Goal: Information Seeking & Learning: Learn about a topic

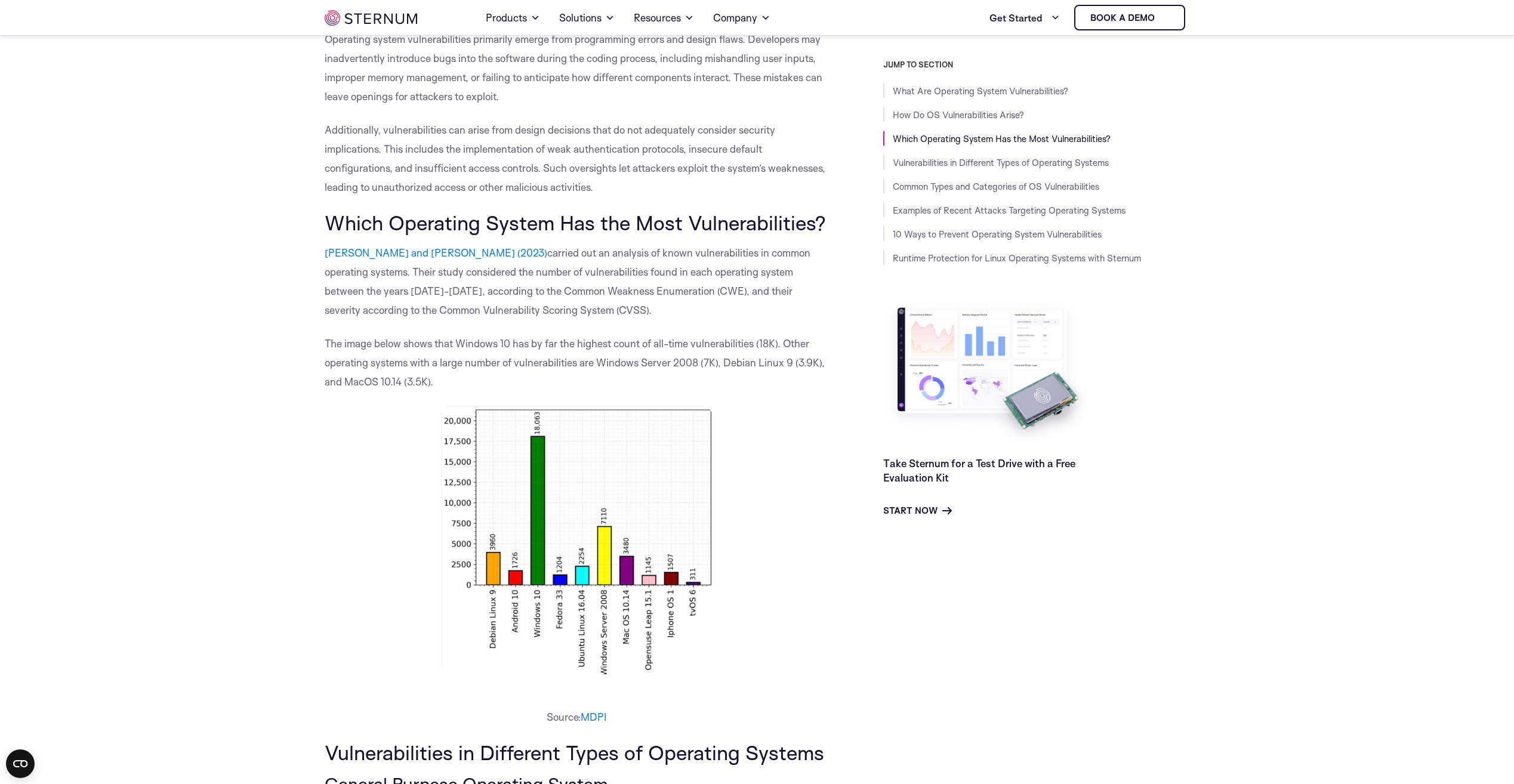
scroll to position [589, 0]
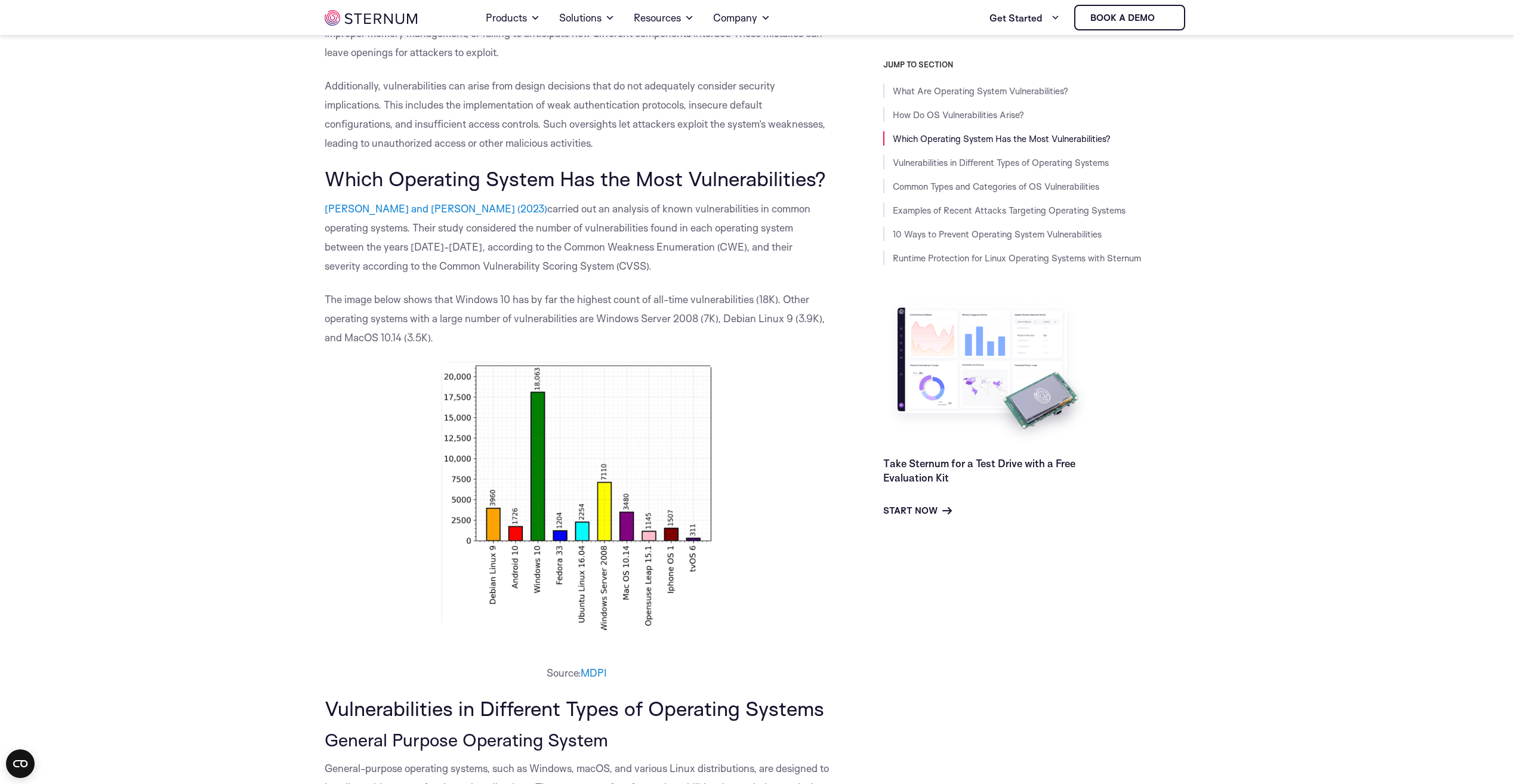
scroll to position [648, 0]
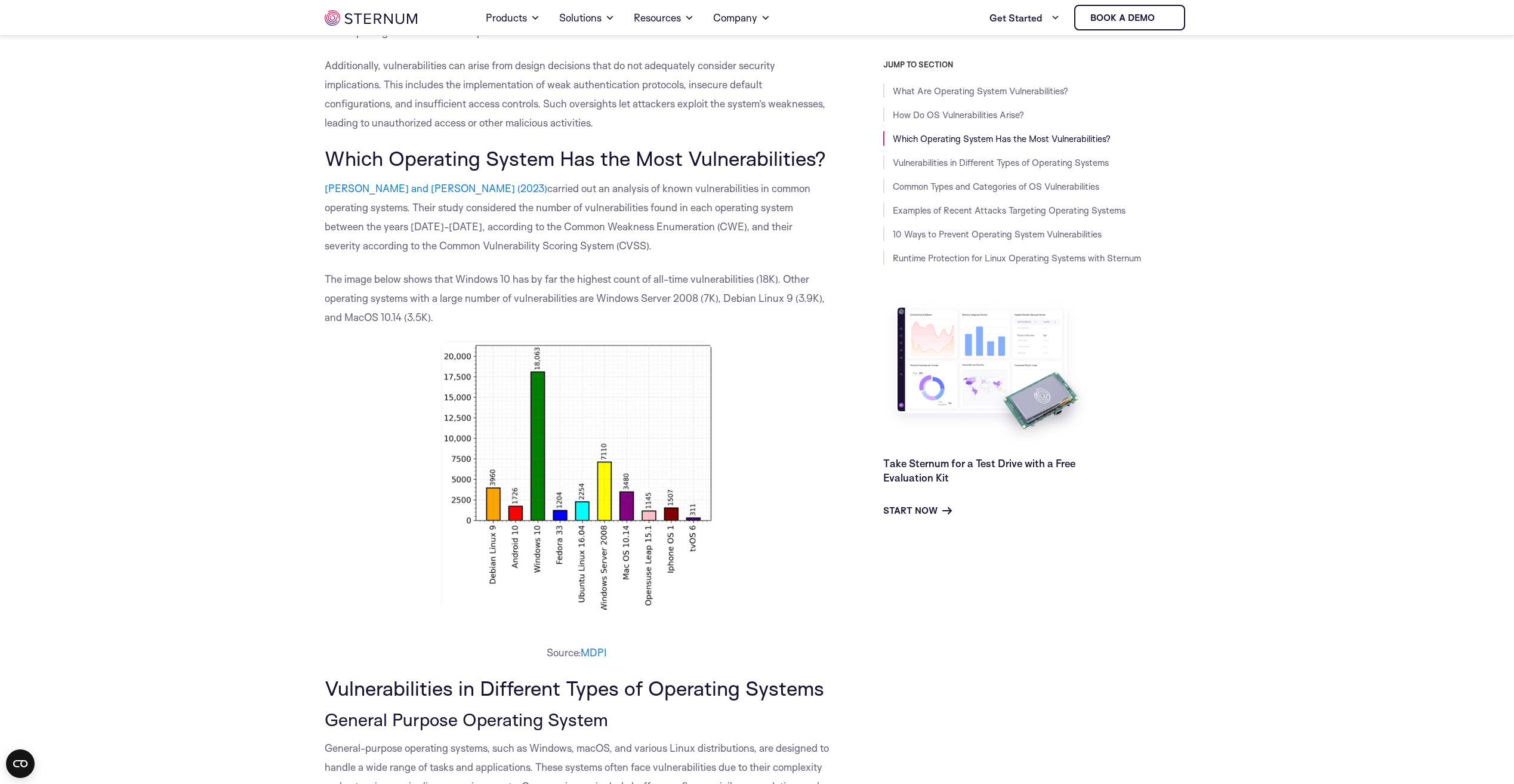
click at [539, 213] on span "carried out an analysis of known vulnerabilities in common operating systems. T…" at bounding box center [567, 216] width 486 height 69
click at [573, 229] on span "carried out an analysis of known vulnerabilities in common operating systems. T…" at bounding box center [567, 216] width 486 height 69
click at [576, 227] on span "carried out an analysis of known vulnerabilities in common operating systems. T…" at bounding box center [567, 216] width 486 height 69
drag, startPoint x: 576, startPoint y: 227, endPoint x: 617, endPoint y: 251, distance: 47.5
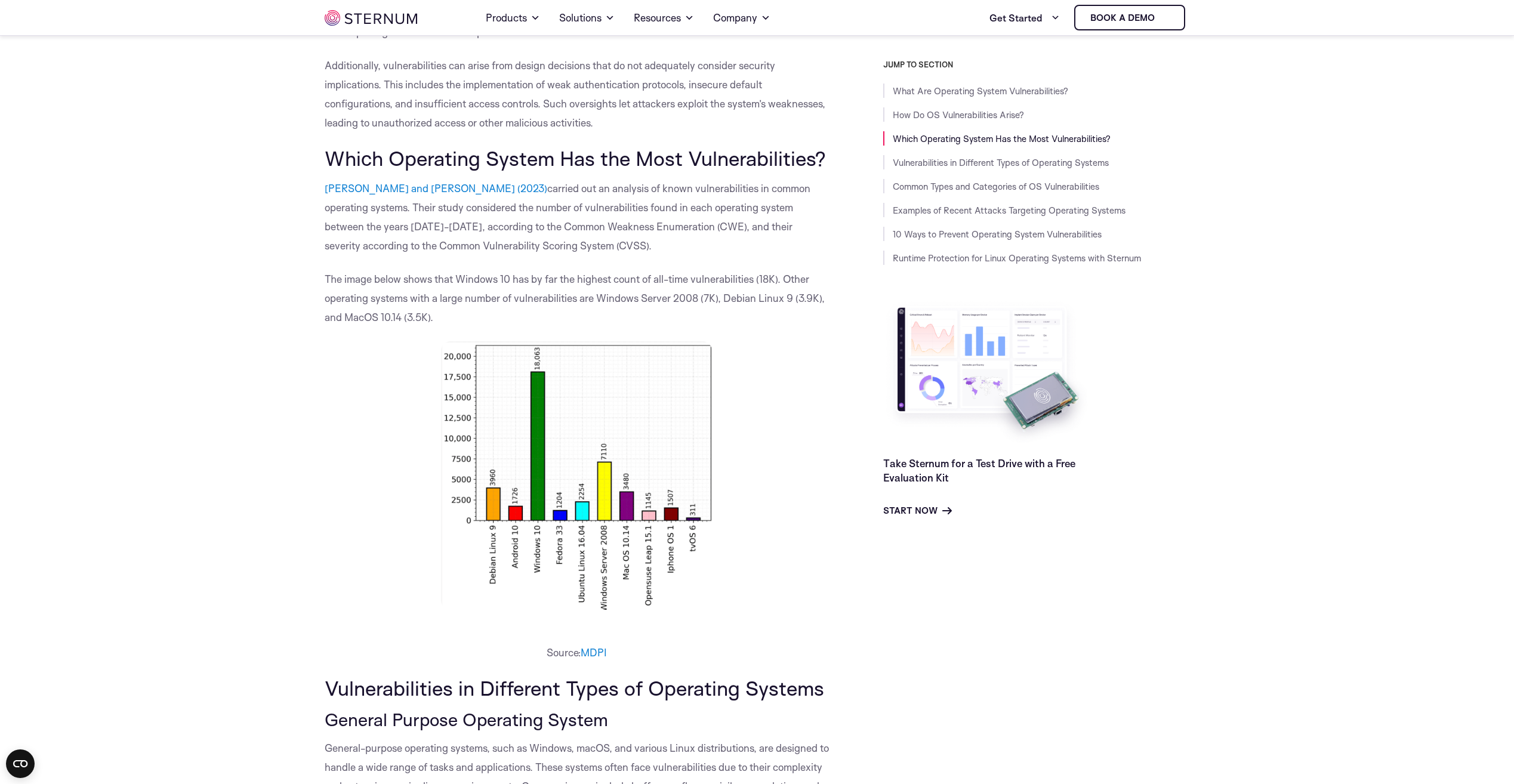
click at [617, 251] on p "Bhurtel and Rawat (2023) carried out an analysis of known vulnerabilities in co…" at bounding box center [577, 217] width 505 height 77
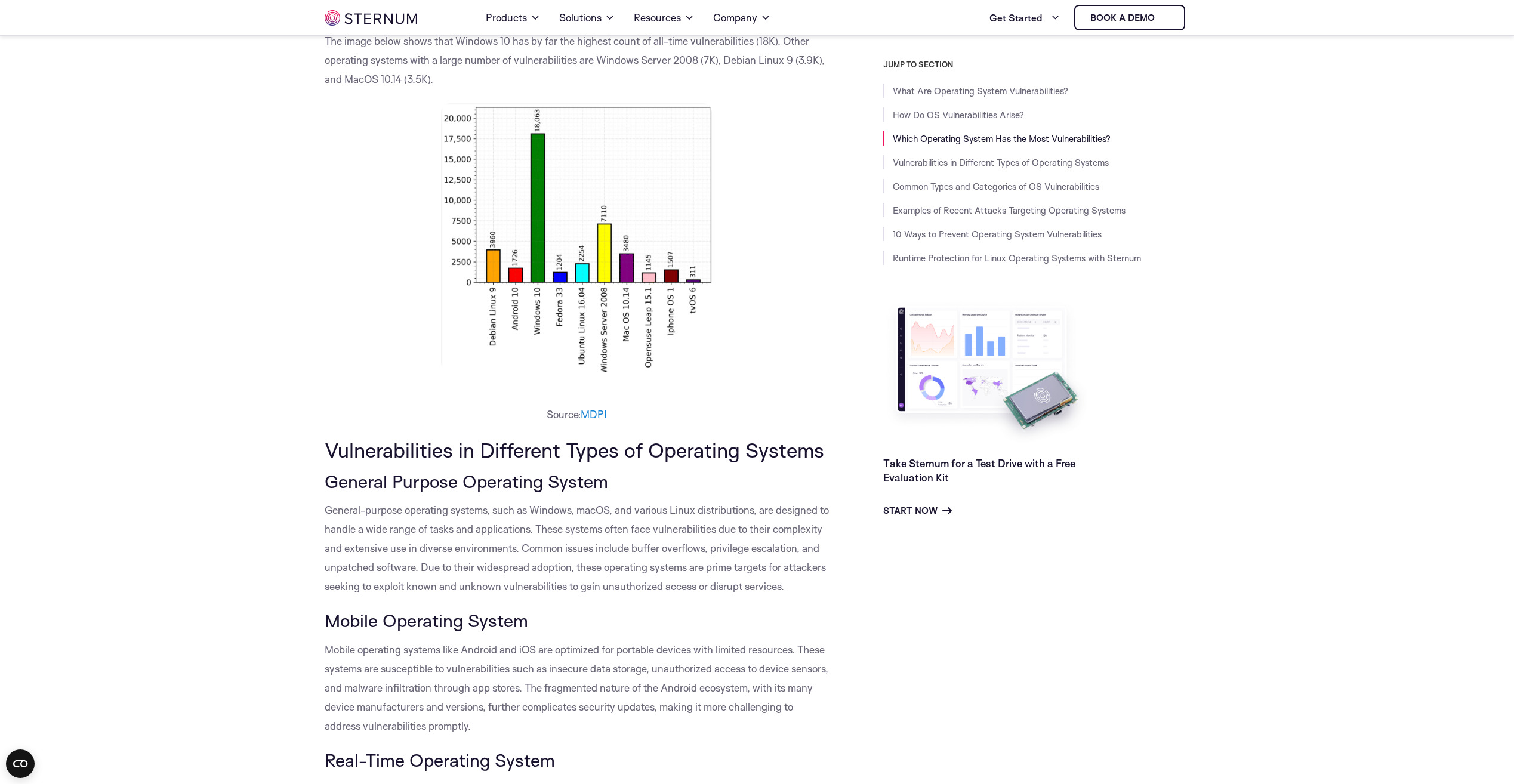
scroll to position [886, 0]
drag, startPoint x: 424, startPoint y: 106, endPoint x: 695, endPoint y: 281, distance: 322.6
click at [695, 281] on p at bounding box center [577, 236] width 505 height 268
drag, startPoint x: 695, startPoint y: 281, endPoint x: 771, endPoint y: 320, distance: 85.4
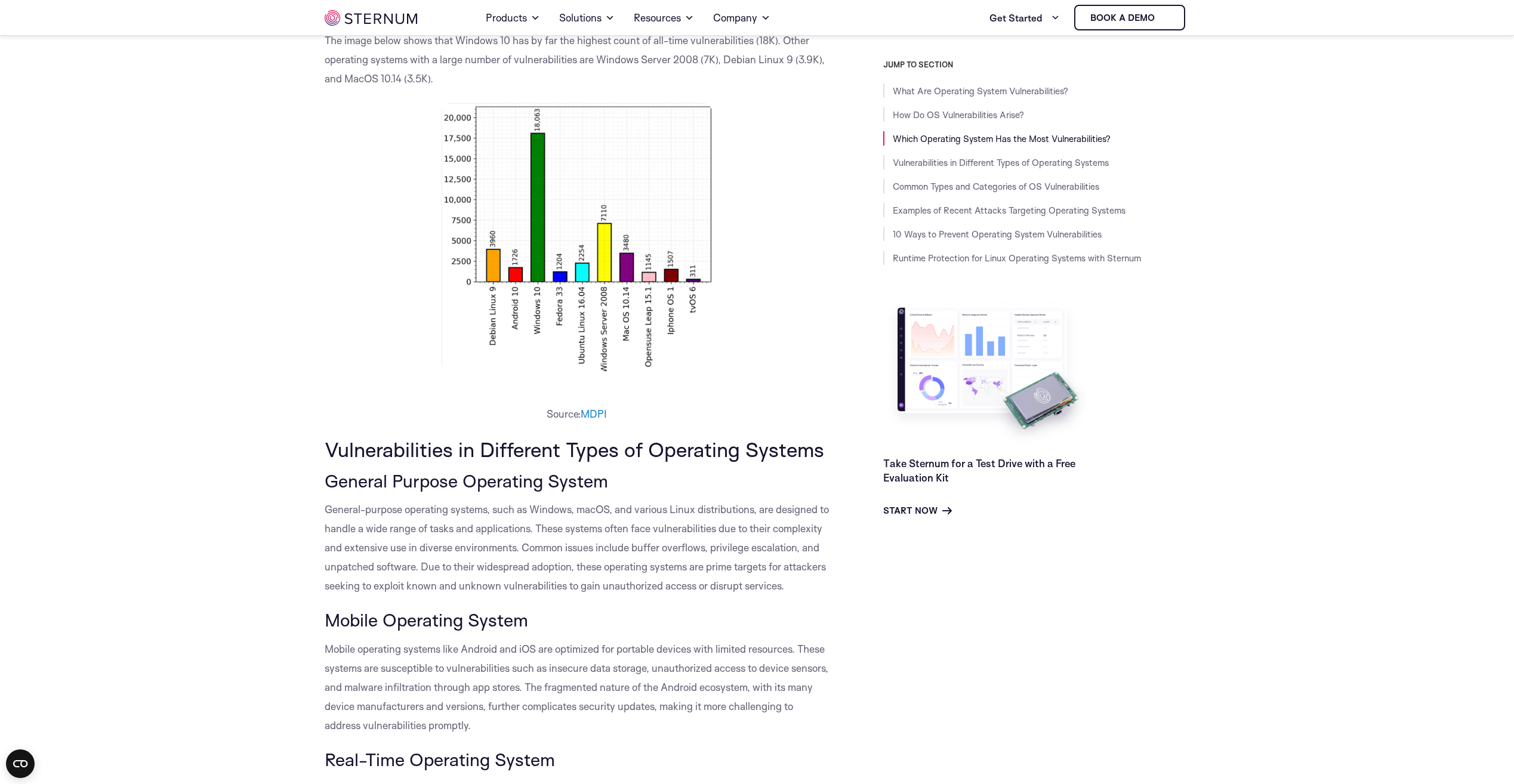
click at [771, 320] on p at bounding box center [577, 236] width 505 height 268
drag, startPoint x: 428, startPoint y: 113, endPoint x: 696, endPoint y: 290, distance: 321.2
click at [696, 290] on p at bounding box center [577, 236] width 505 height 268
drag, startPoint x: 696, startPoint y: 290, endPoint x: 743, endPoint y: 315, distance: 53.2
click at [743, 315] on p at bounding box center [577, 236] width 505 height 268
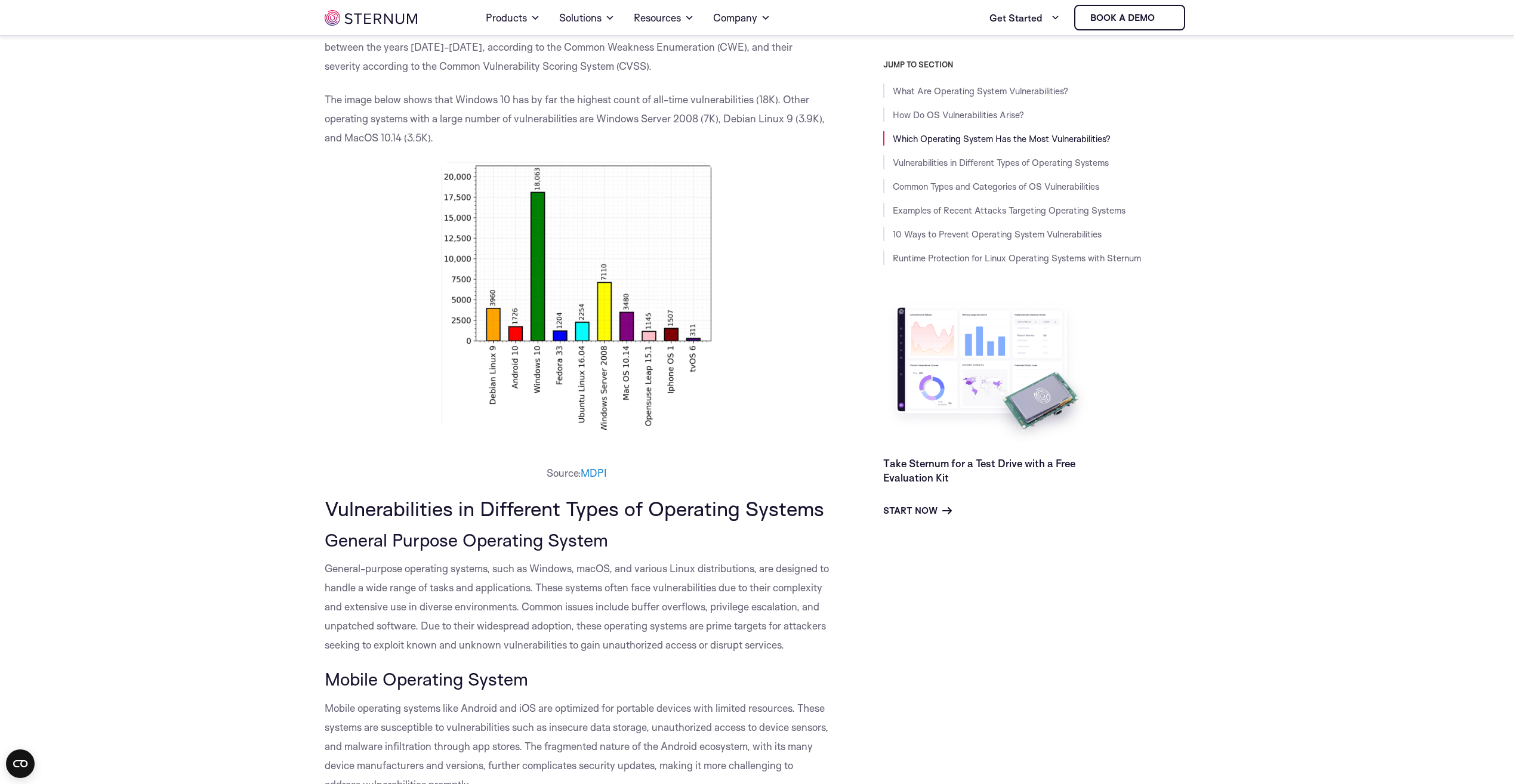
scroll to position [827, 0]
click at [372, 198] on p at bounding box center [577, 296] width 505 height 268
click at [396, 226] on p at bounding box center [577, 296] width 505 height 268
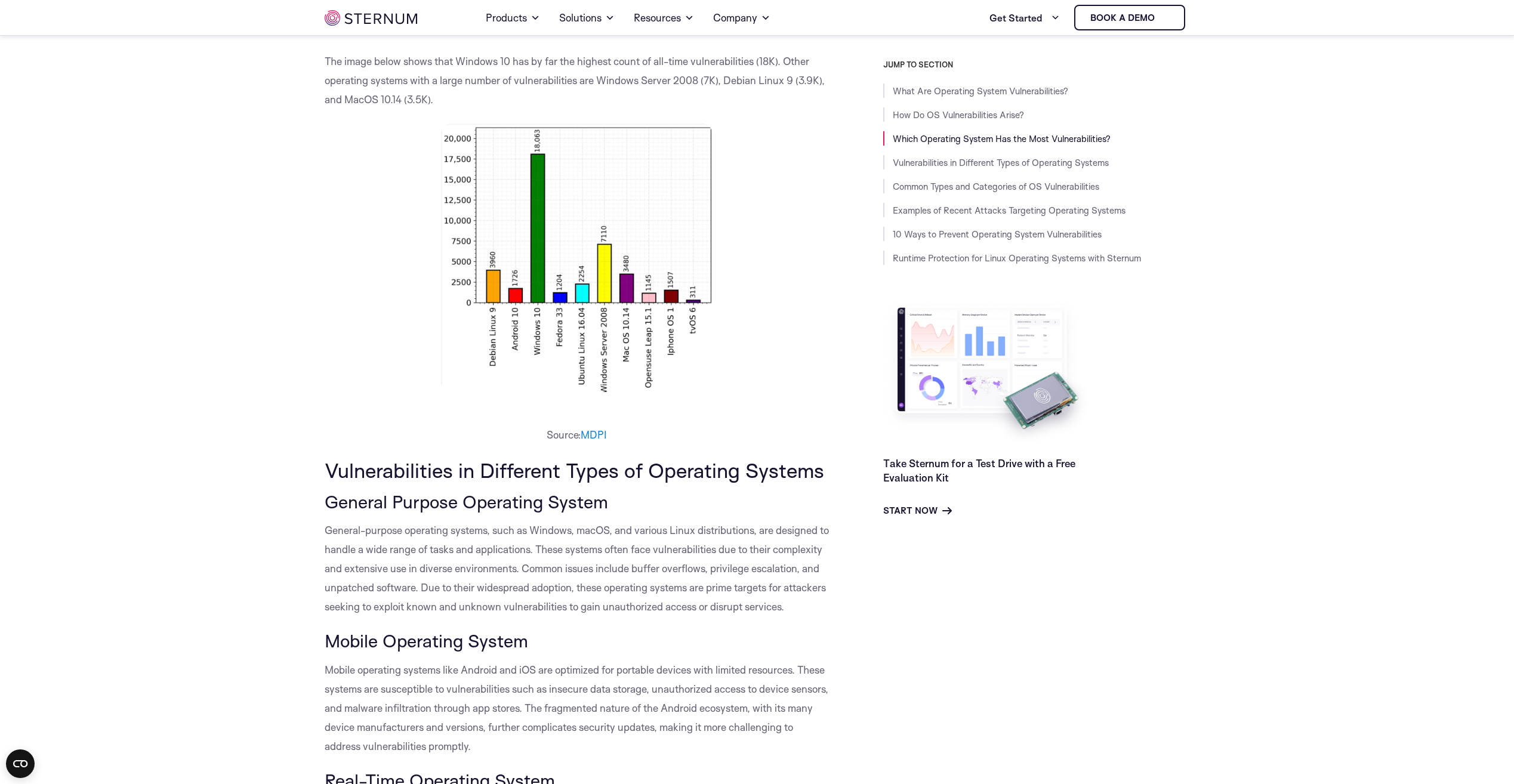
scroll to position [886, 0]
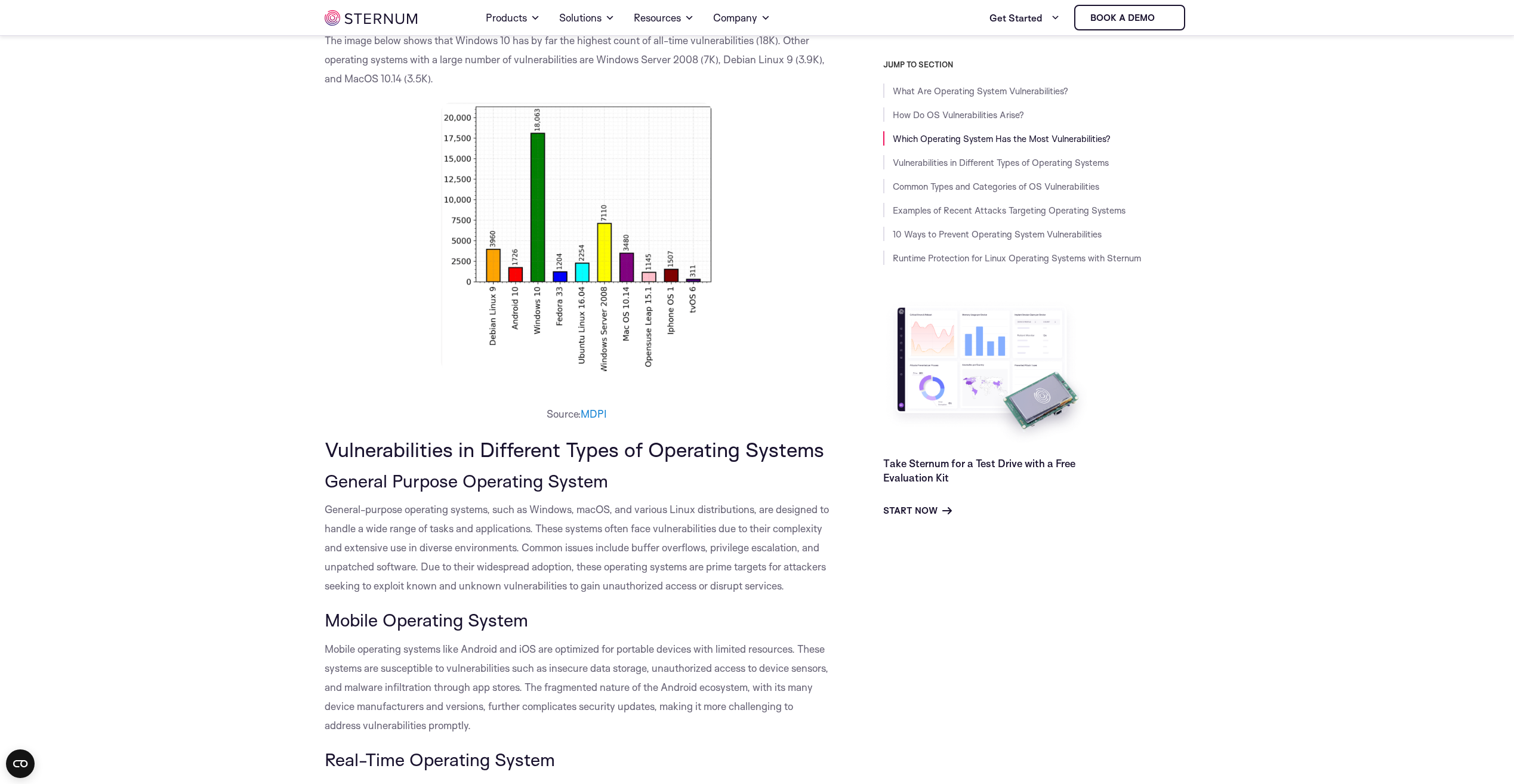
click at [728, 456] on span "Vulnerabilities in Different Types of Operating Systems" at bounding box center [574, 449] width 499 height 25
drag, startPoint x: 754, startPoint y: 319, endPoint x: 317, endPoint y: 170, distance: 461.7
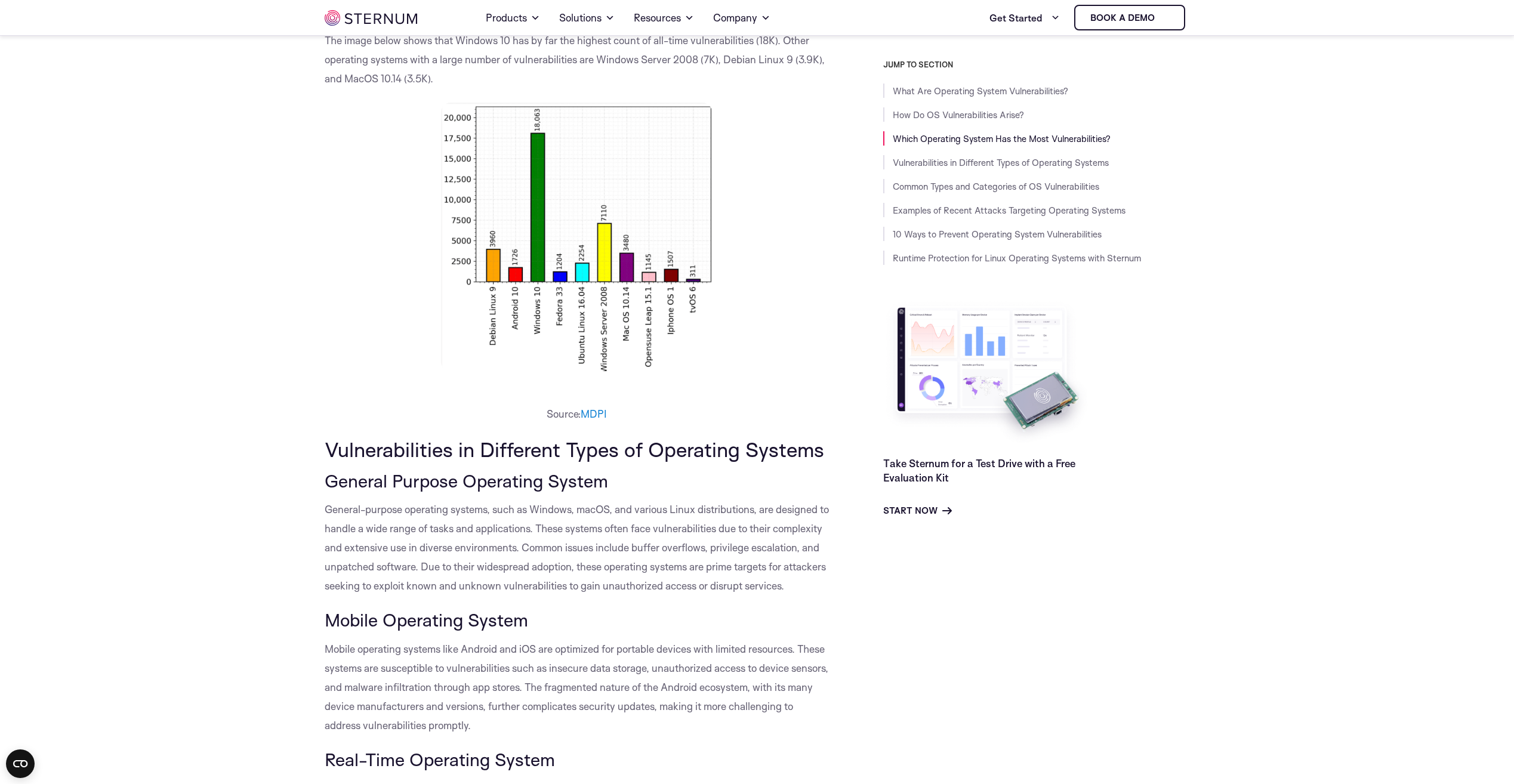
click at [397, 109] on p at bounding box center [577, 236] width 505 height 268
drag, startPoint x: 404, startPoint y: 105, endPoint x: 437, endPoint y: 115, distance: 34.5
click at [437, 115] on p at bounding box center [577, 236] width 505 height 268
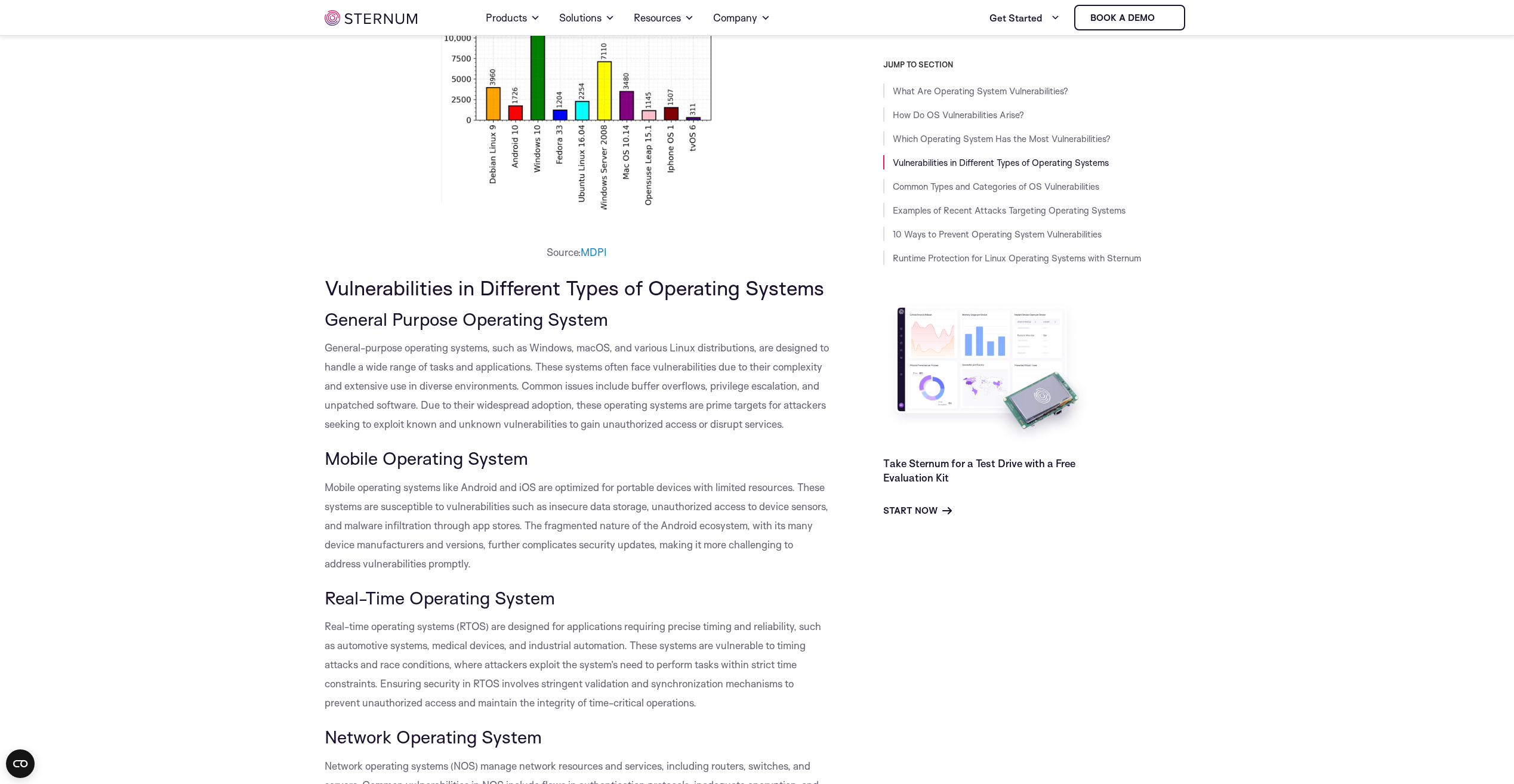
scroll to position [1065, 0]
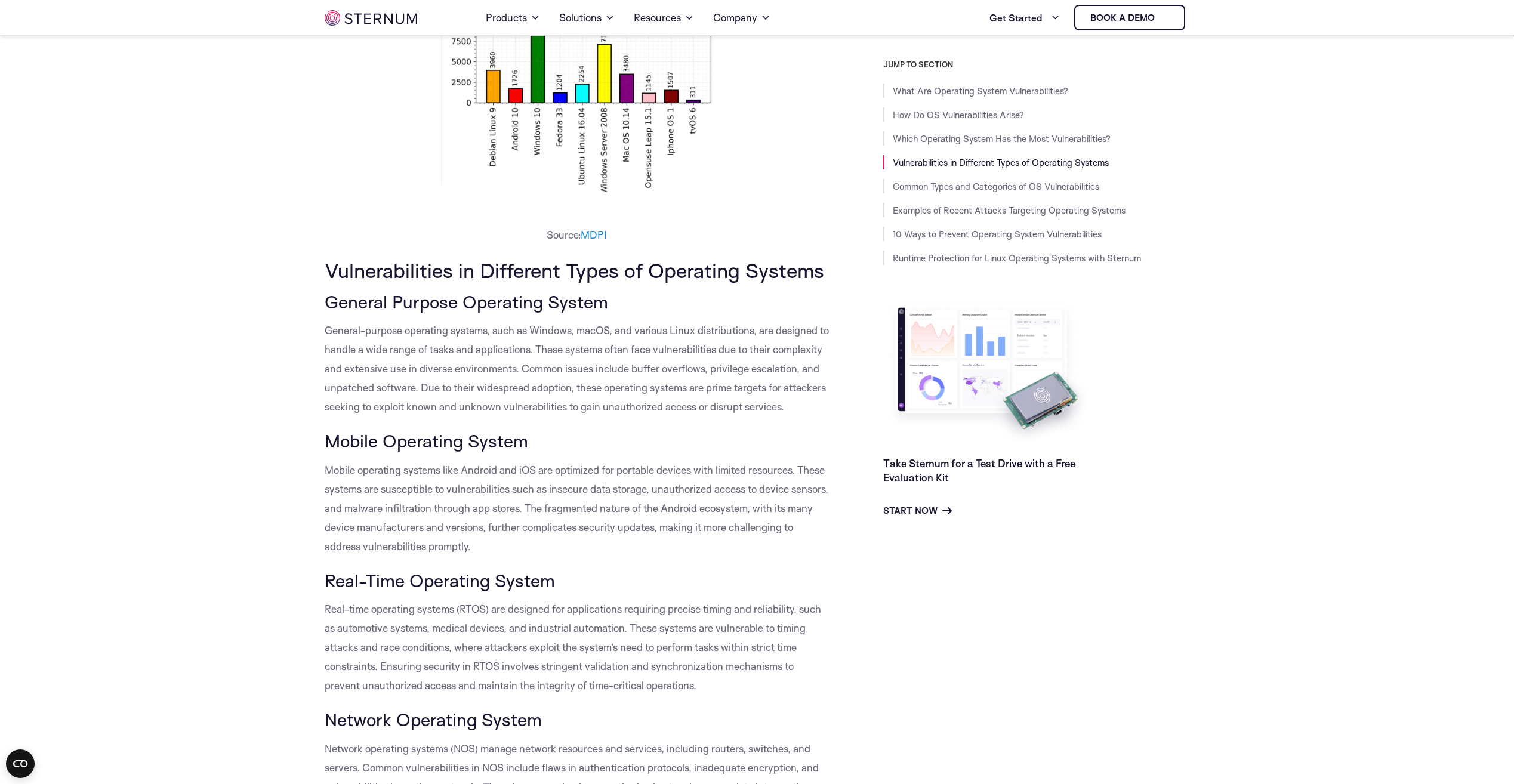
drag, startPoint x: 589, startPoint y: 478, endPoint x: 589, endPoint y: 469, distance: 9.0
click at [589, 451] on h3 "Mobile Operating System" at bounding box center [577, 441] width 505 height 20
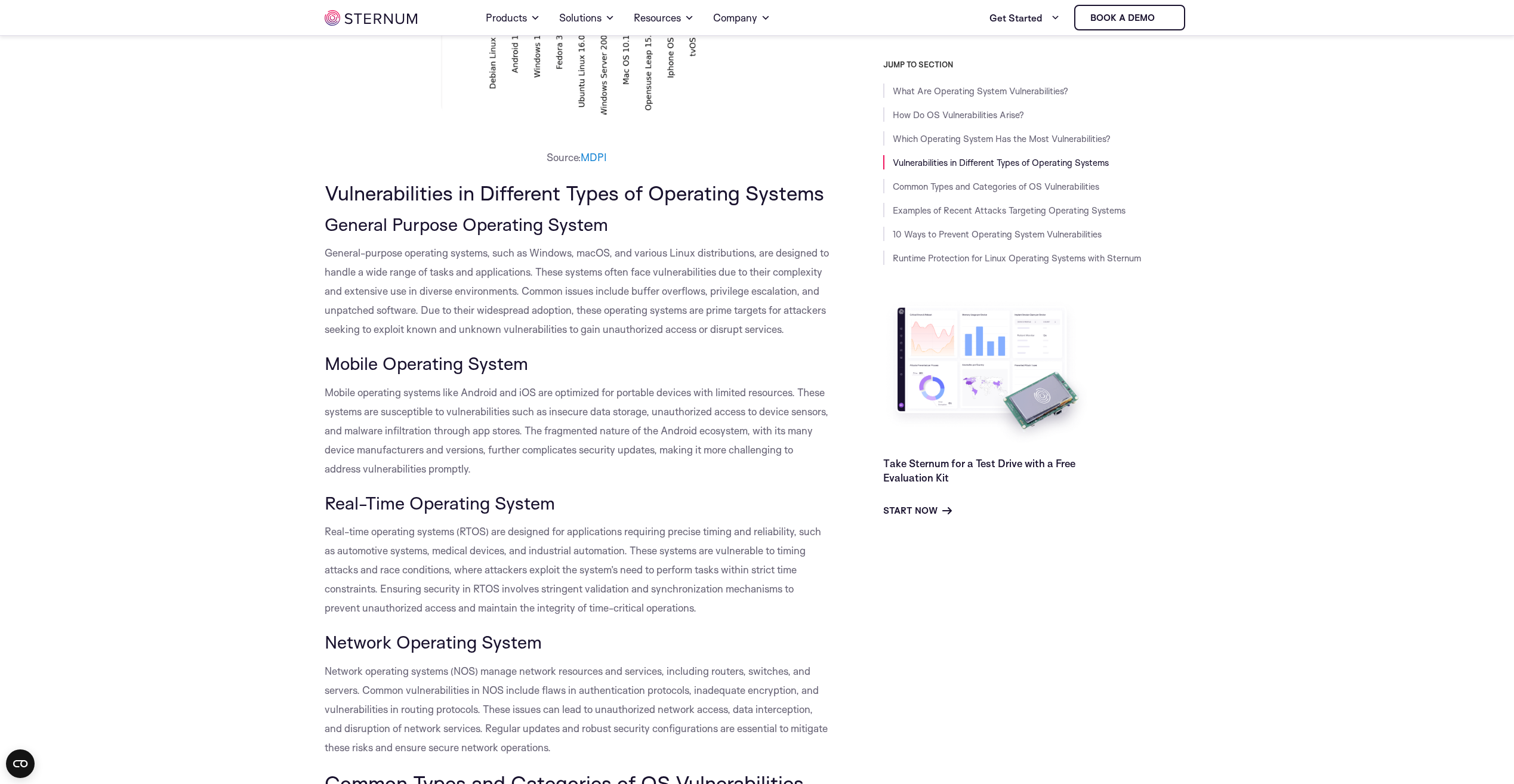
scroll to position [1244, 0]
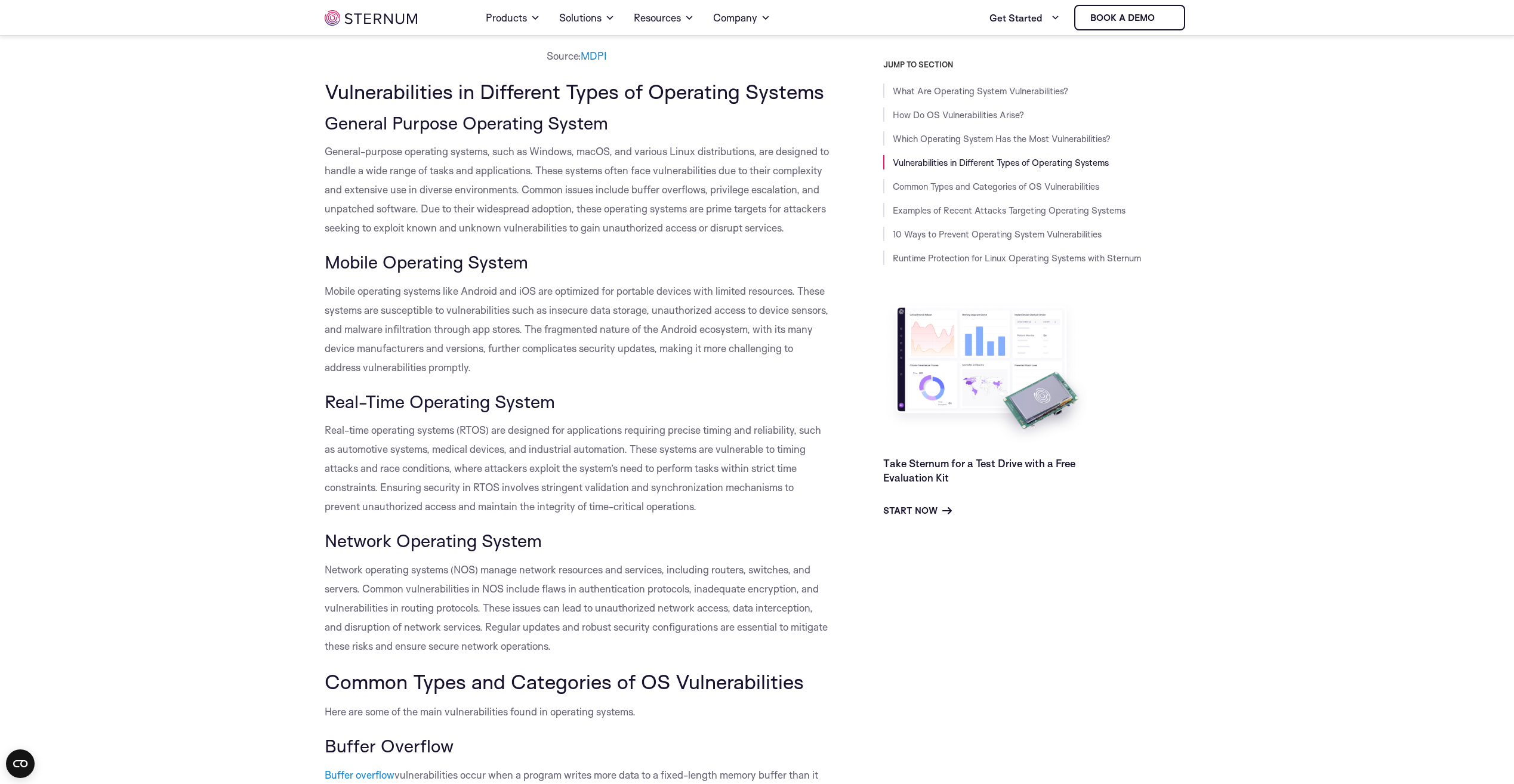
click at [736, 511] on span "Real-time operating systems (RTOS) are designed for applications requiring prec…" at bounding box center [572, 468] width 496 height 89
click at [736, 513] on p "Real-time operating systems (RTOS) are designed for applications requiring prec…" at bounding box center [577, 468] width 505 height 95
drag, startPoint x: 736, startPoint y: 513, endPoint x: 732, endPoint y: 521, distance: 8.9
click at [732, 516] on p "Real-time operating systems (RTOS) are designed for applications requiring prec…" at bounding box center [577, 468] width 505 height 95
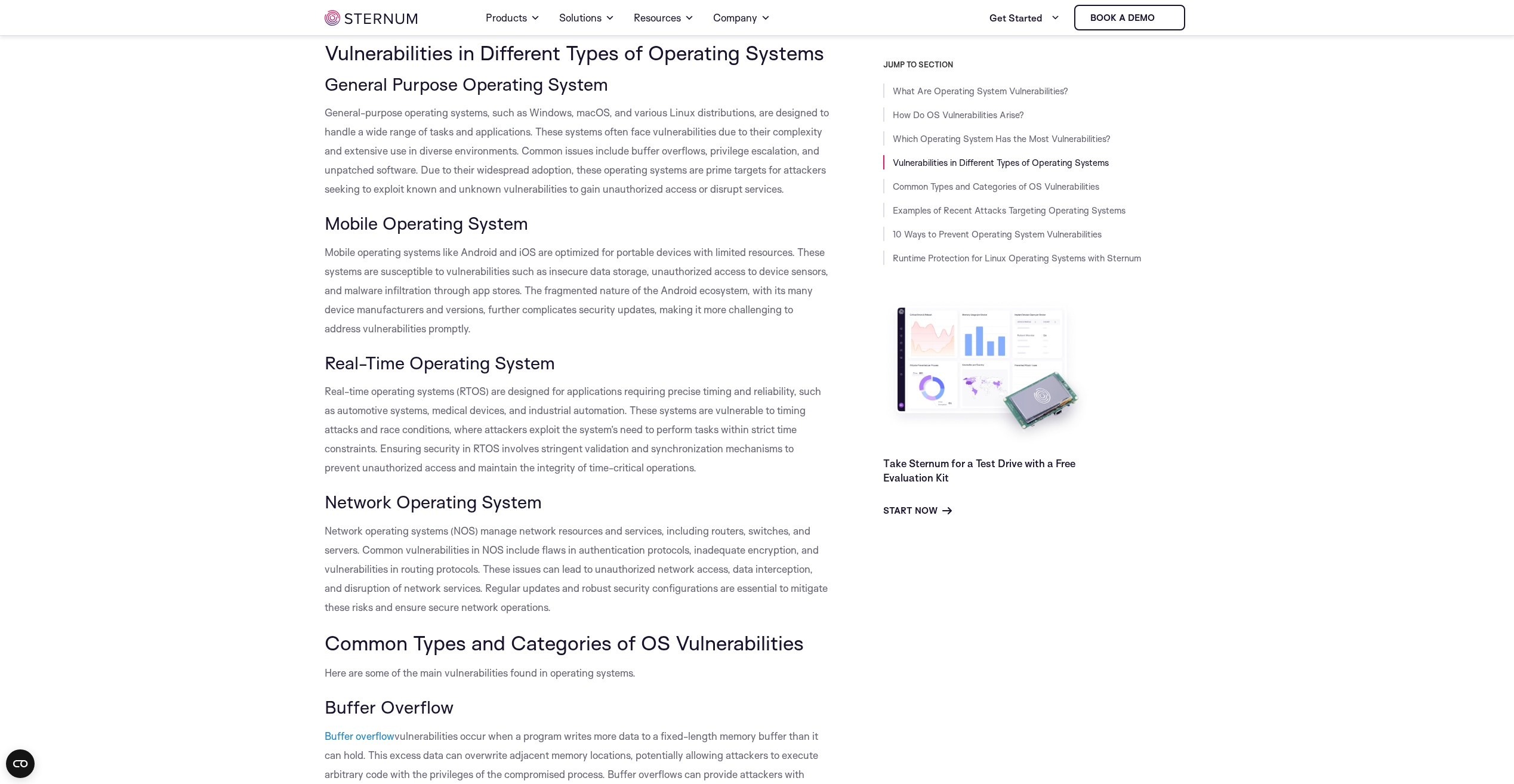
scroll to position [1305, 0]
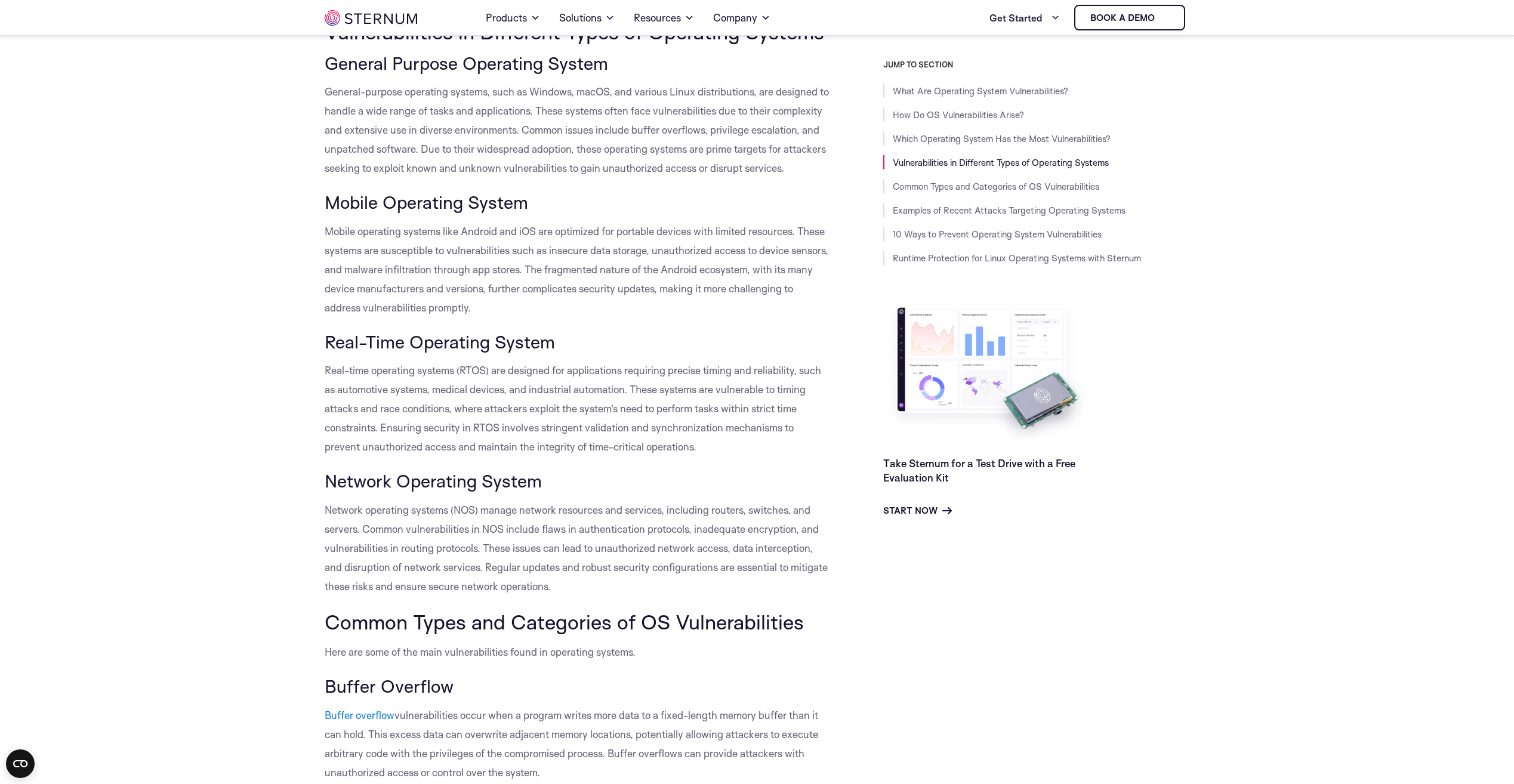
click at [713, 564] on span "Network operating systems (NOS) manage network resources and services, includin…" at bounding box center [576, 548] width 503 height 89
drag, startPoint x: 713, startPoint y: 564, endPoint x: 688, endPoint y: 536, distance: 37.5
click at [688, 536] on p "Network operating systems (NOS) manage network resources and services, includin…" at bounding box center [577, 548] width 505 height 95
click at [689, 520] on p "Network operating systems (NOS) manage network resources and services, includin…" at bounding box center [577, 548] width 505 height 95
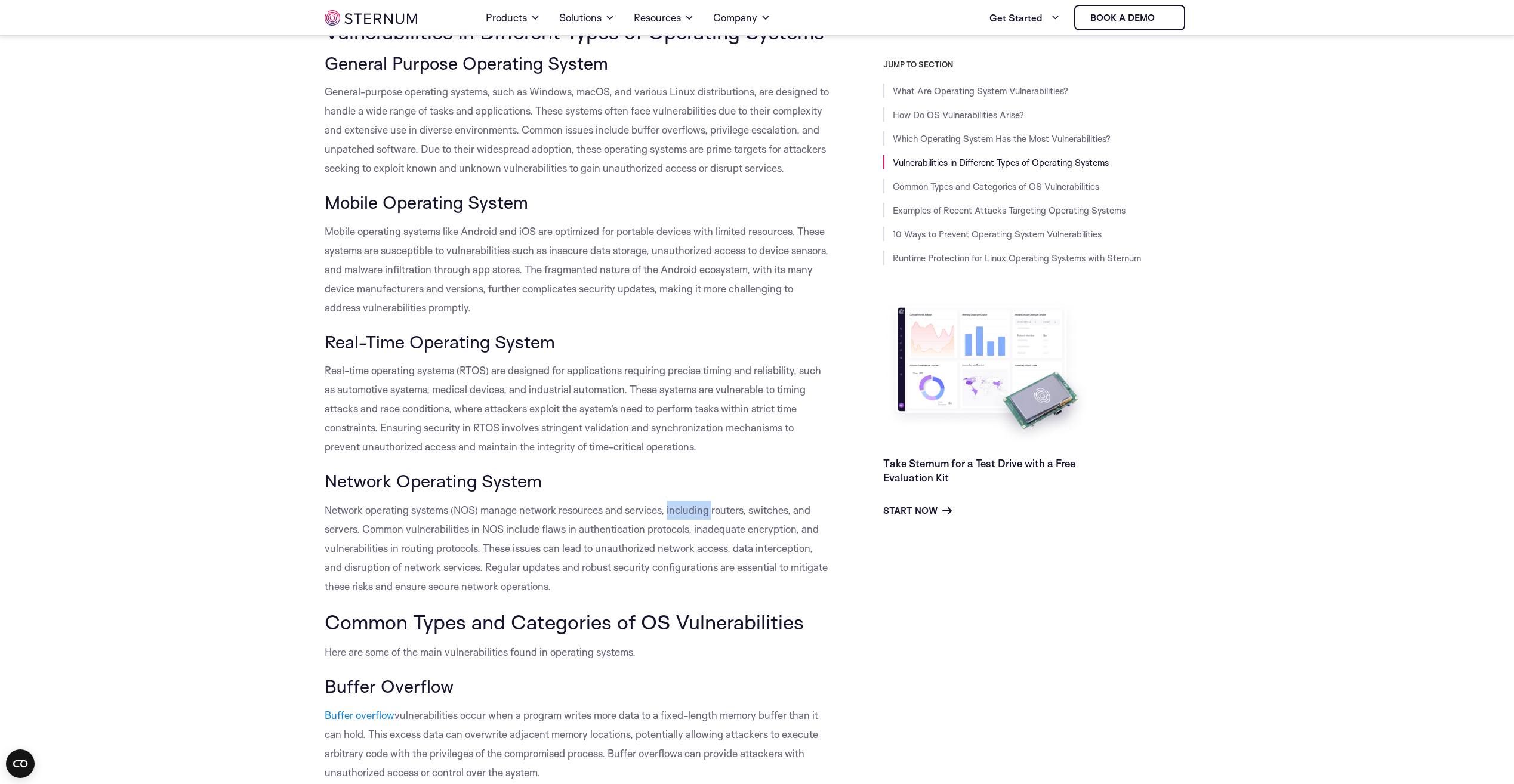
click at [689, 520] on p "Network operating systems (NOS) manage network resources and services, includin…" at bounding box center [577, 548] width 505 height 95
drag, startPoint x: 689, startPoint y: 520, endPoint x: 674, endPoint y: 527, distance: 16.6
click at [675, 528] on span "Network operating systems (NOS) manage network resources and services, includin…" at bounding box center [576, 548] width 503 height 89
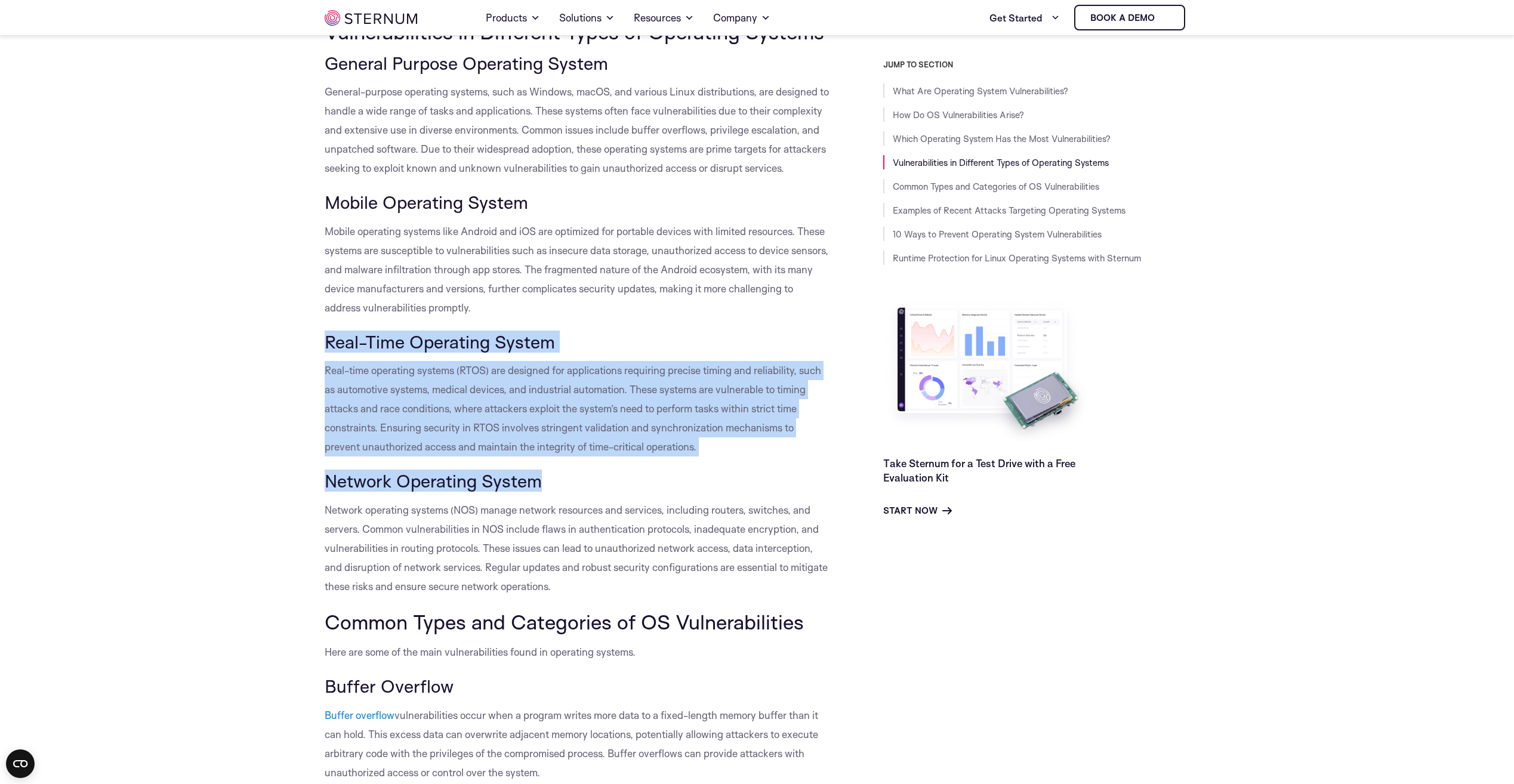
drag, startPoint x: 574, startPoint y: 504, endPoint x: 312, endPoint y: 370, distance: 294.3
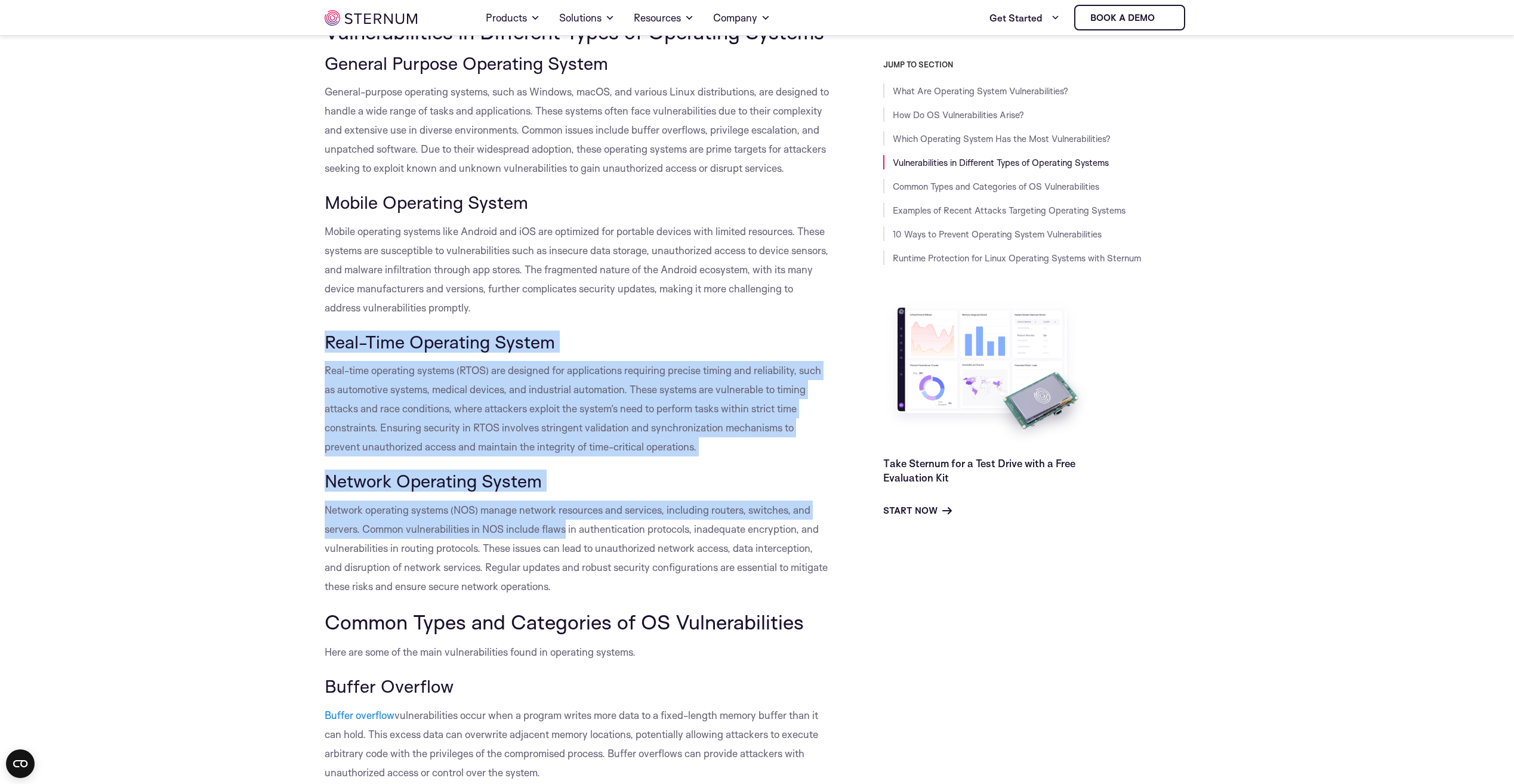
drag, startPoint x: 313, startPoint y: 364, endPoint x: 557, endPoint y: 546, distance: 304.4
drag, startPoint x: 557, startPoint y: 546, endPoint x: 585, endPoint y: 531, distance: 31.8
click at [576, 538] on p "Network operating systems (NOS) manage network resources and services, includin…" at bounding box center [577, 548] width 505 height 95
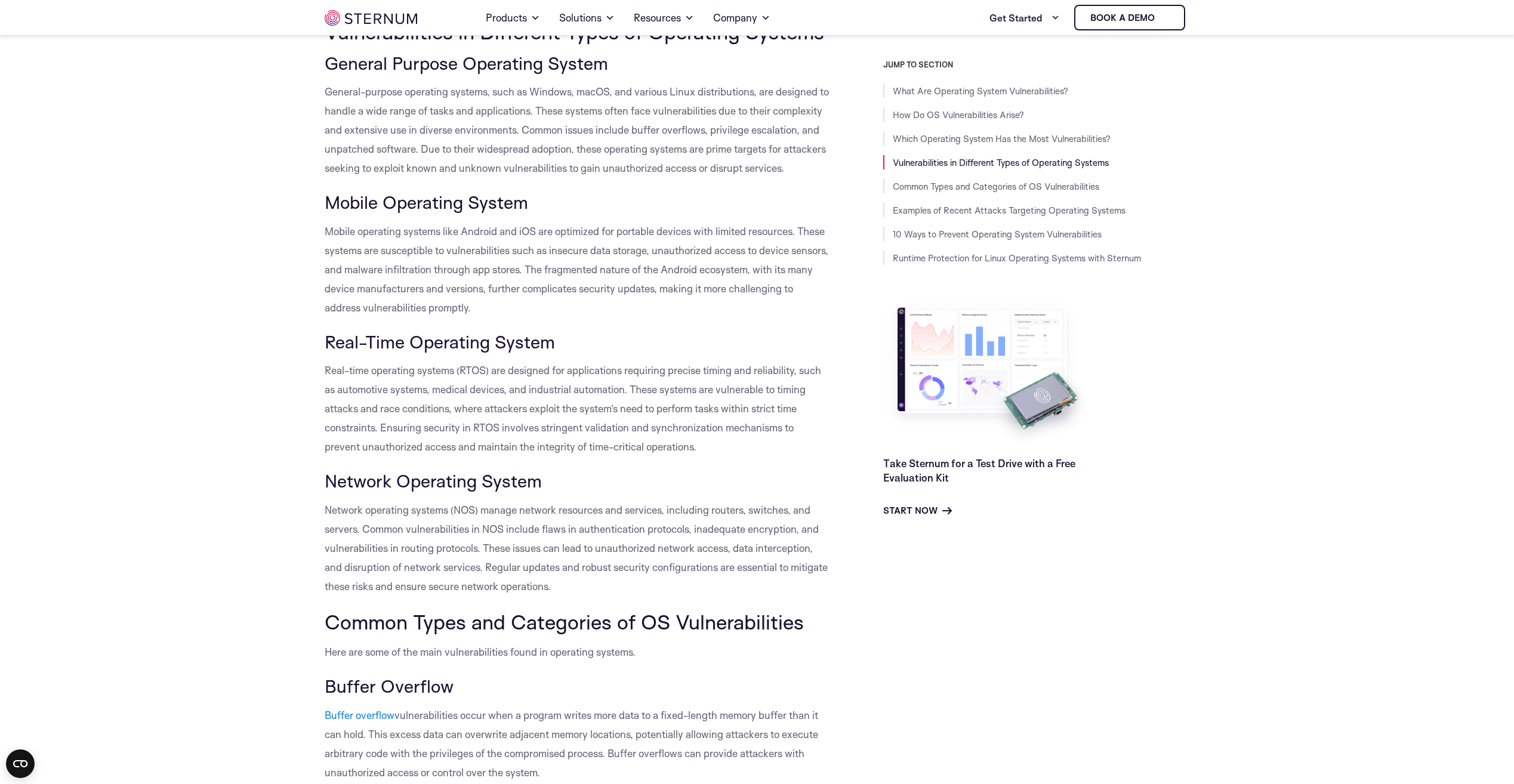
click at [652, 491] on h3 "Network Operating System" at bounding box center [577, 480] width 505 height 20
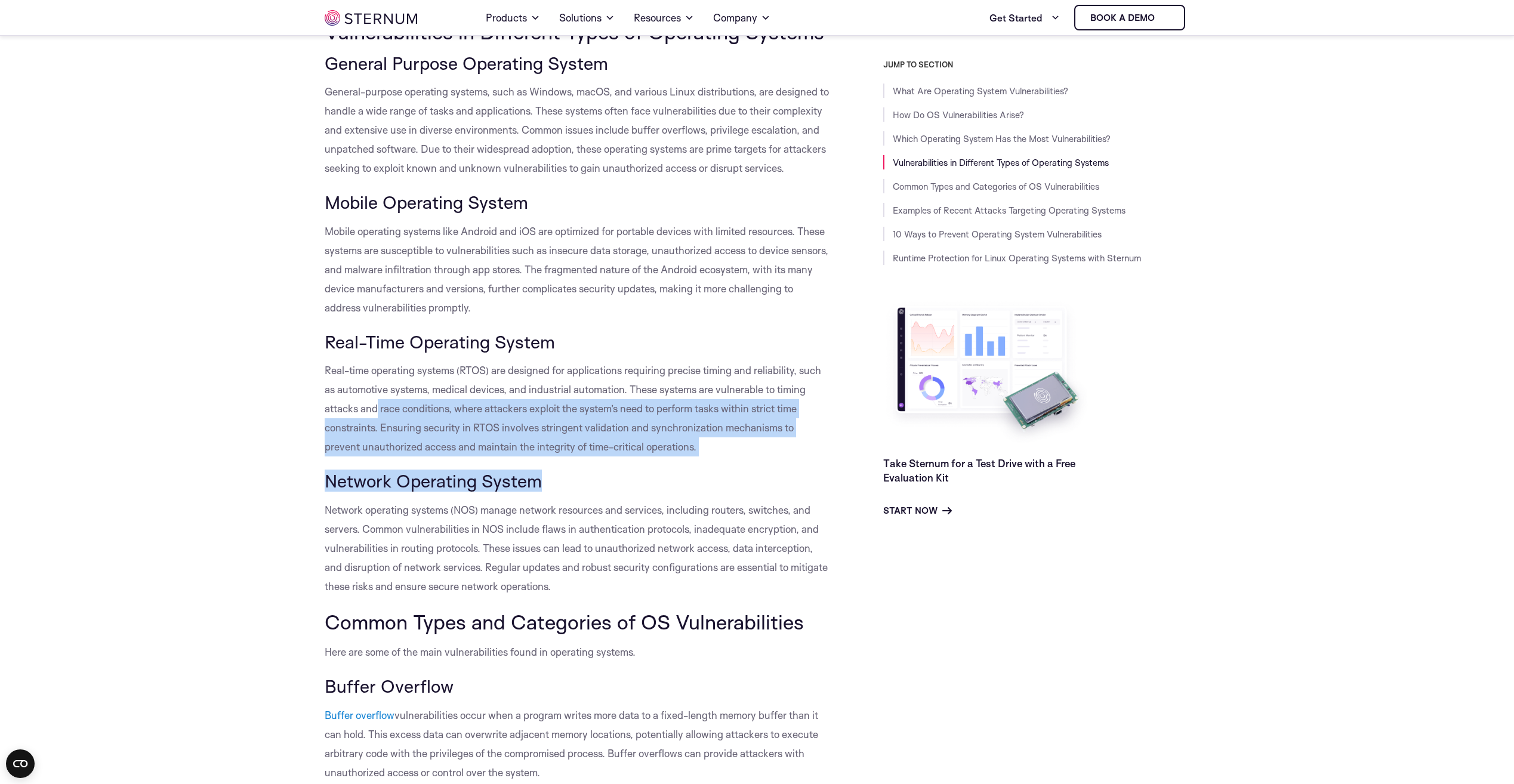
drag, startPoint x: 598, startPoint y: 516, endPoint x: 374, endPoint y: 433, distance: 238.9
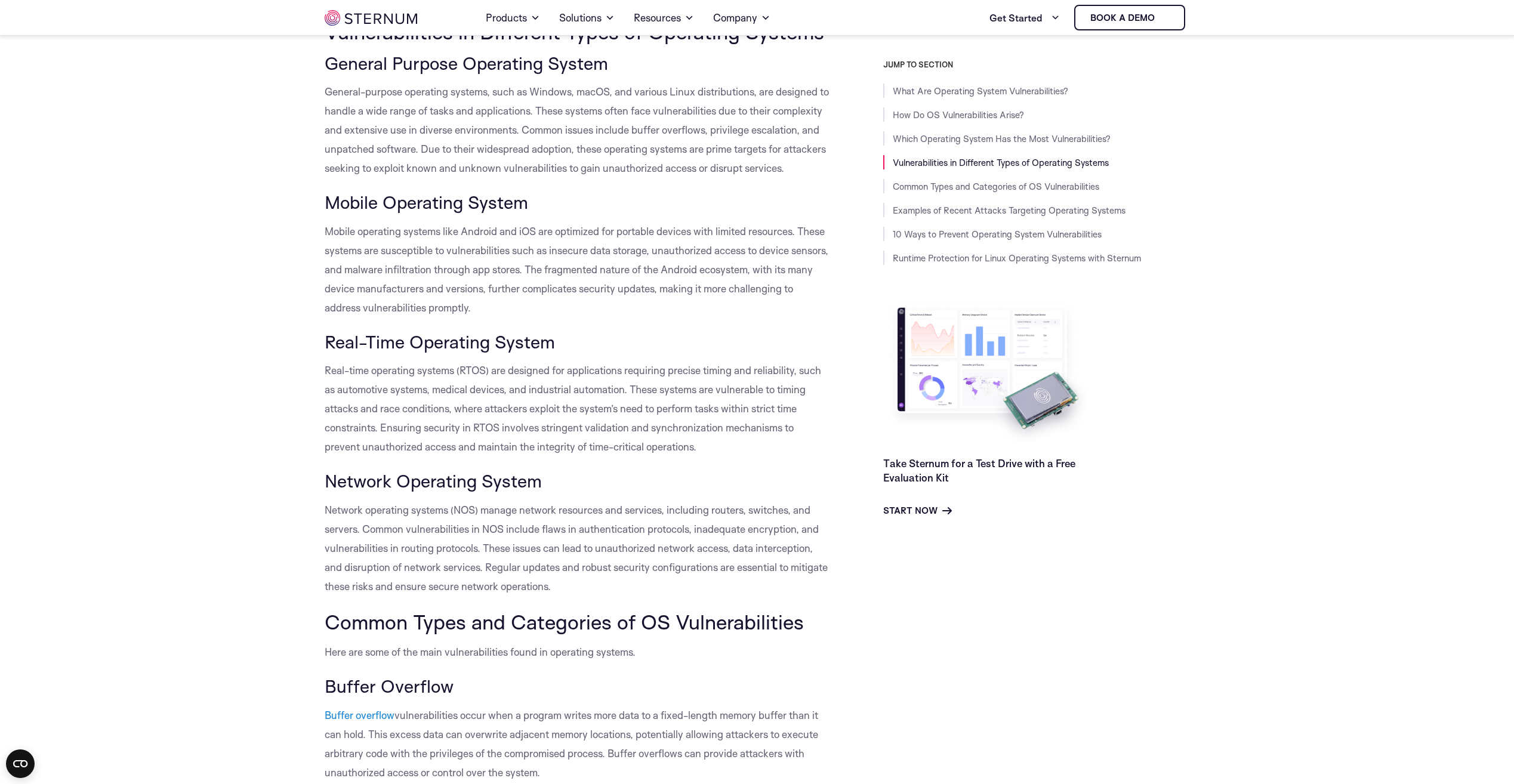
drag, startPoint x: 374, startPoint y: 433, endPoint x: 344, endPoint y: 413, distance: 36.1
click at [344, 413] on span "Real-time operating systems (RTOS) are designed for applications requiring prec…" at bounding box center [572, 408] width 496 height 89
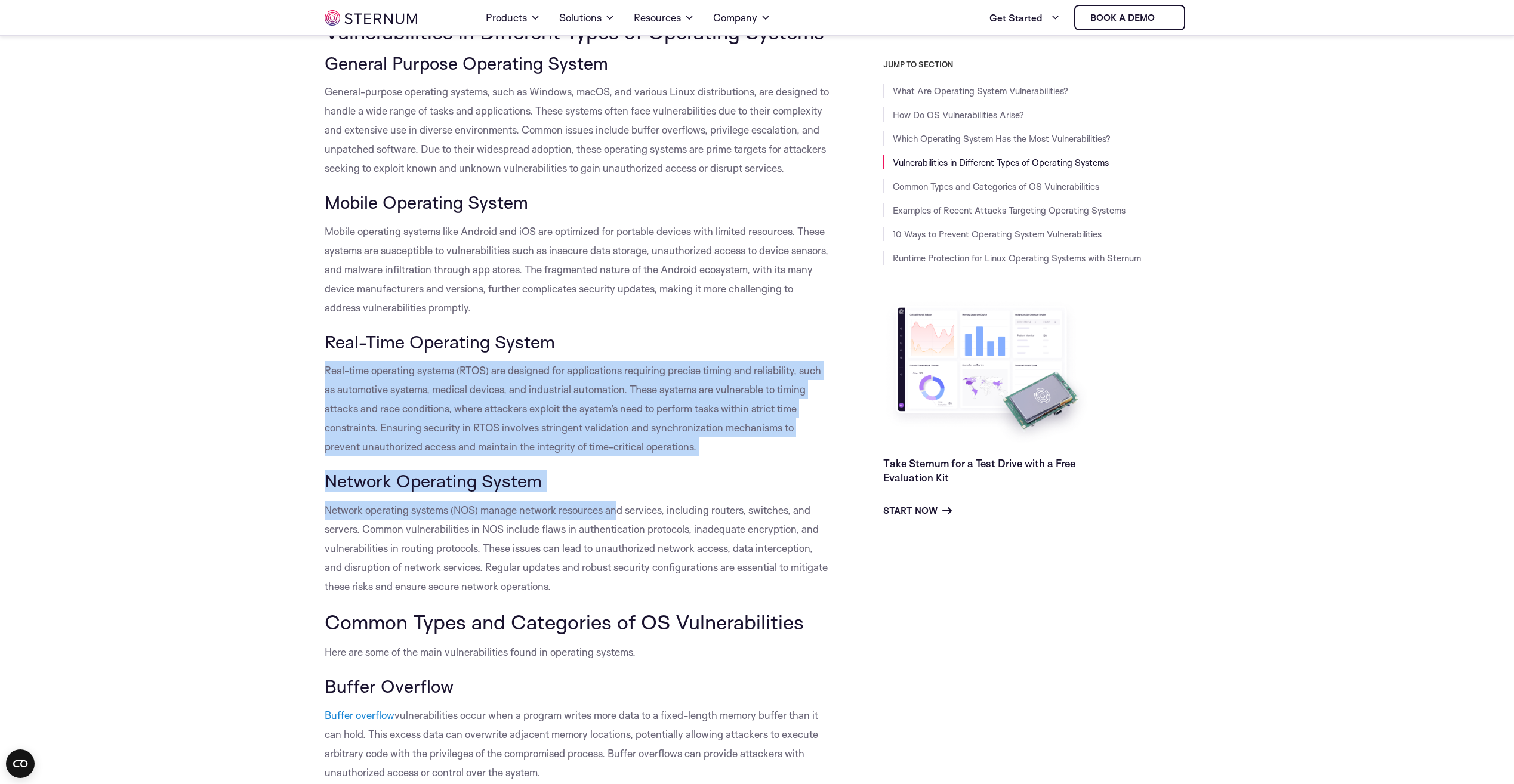
drag, startPoint x: 318, startPoint y: 375, endPoint x: 621, endPoint y: 518, distance: 335.0
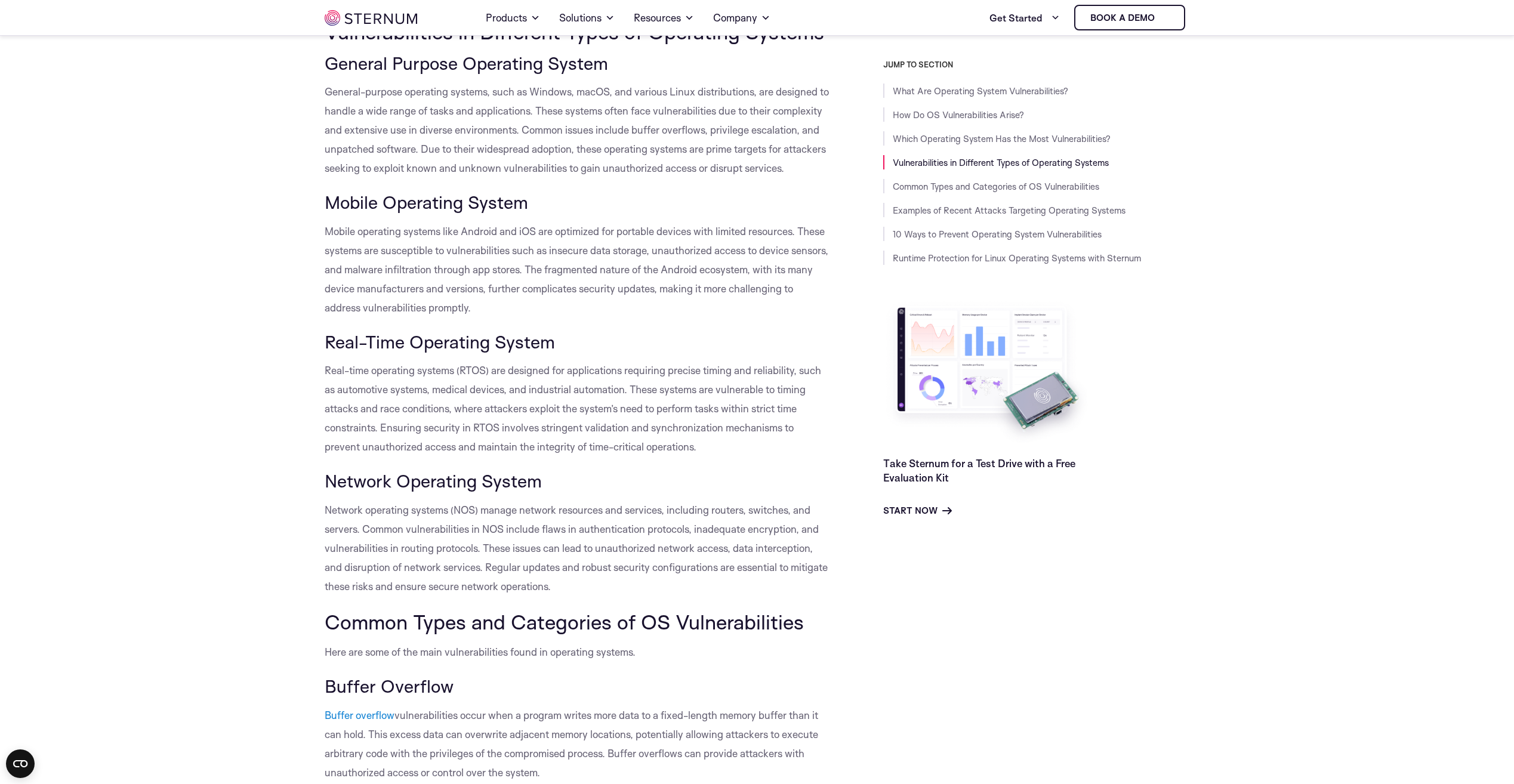
drag, startPoint x: 621, startPoint y: 518, endPoint x: 635, endPoint y: 528, distance: 17.2
click at [635, 528] on span "Network operating systems (NOS) manage network resources and services, includin…" at bounding box center [576, 548] width 503 height 89
click at [574, 410] on span "Real-time operating systems (RTOS) are designed for applications requiring prec…" at bounding box center [572, 408] width 496 height 89
click at [567, 352] on h3 "Real-Time Operating System" at bounding box center [577, 342] width 505 height 20
click at [569, 352] on h3 "Real-Time Operating System" at bounding box center [577, 342] width 505 height 20
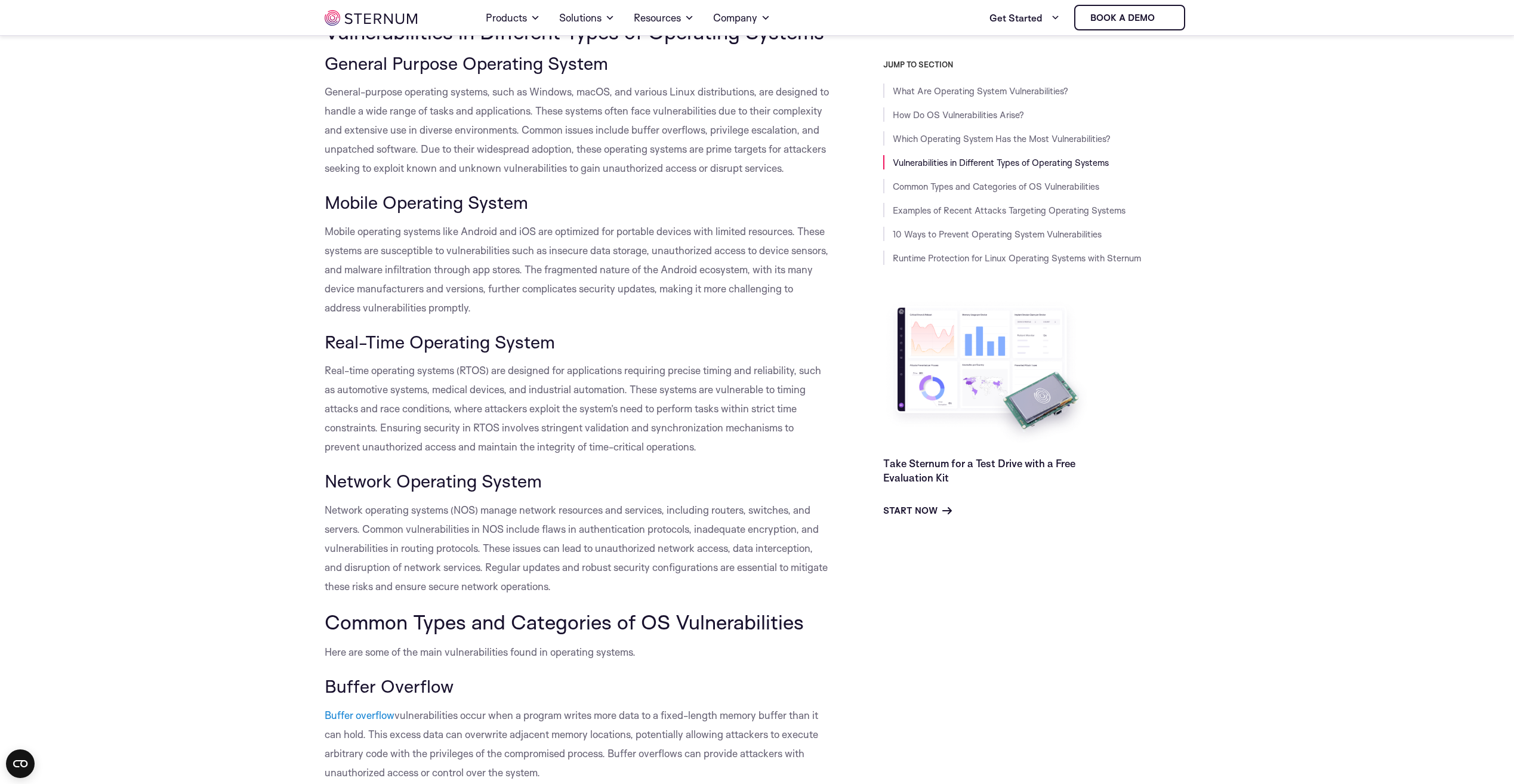
click at [569, 352] on h3 "Real-Time Operating System" at bounding box center [577, 342] width 505 height 20
drag, startPoint x: 569, startPoint y: 357, endPoint x: 624, endPoint y: 400, distance: 69.8
click at [624, 400] on p "Real-time operating systems (RTOS) are designed for applications requiring prec…" at bounding box center [577, 408] width 505 height 95
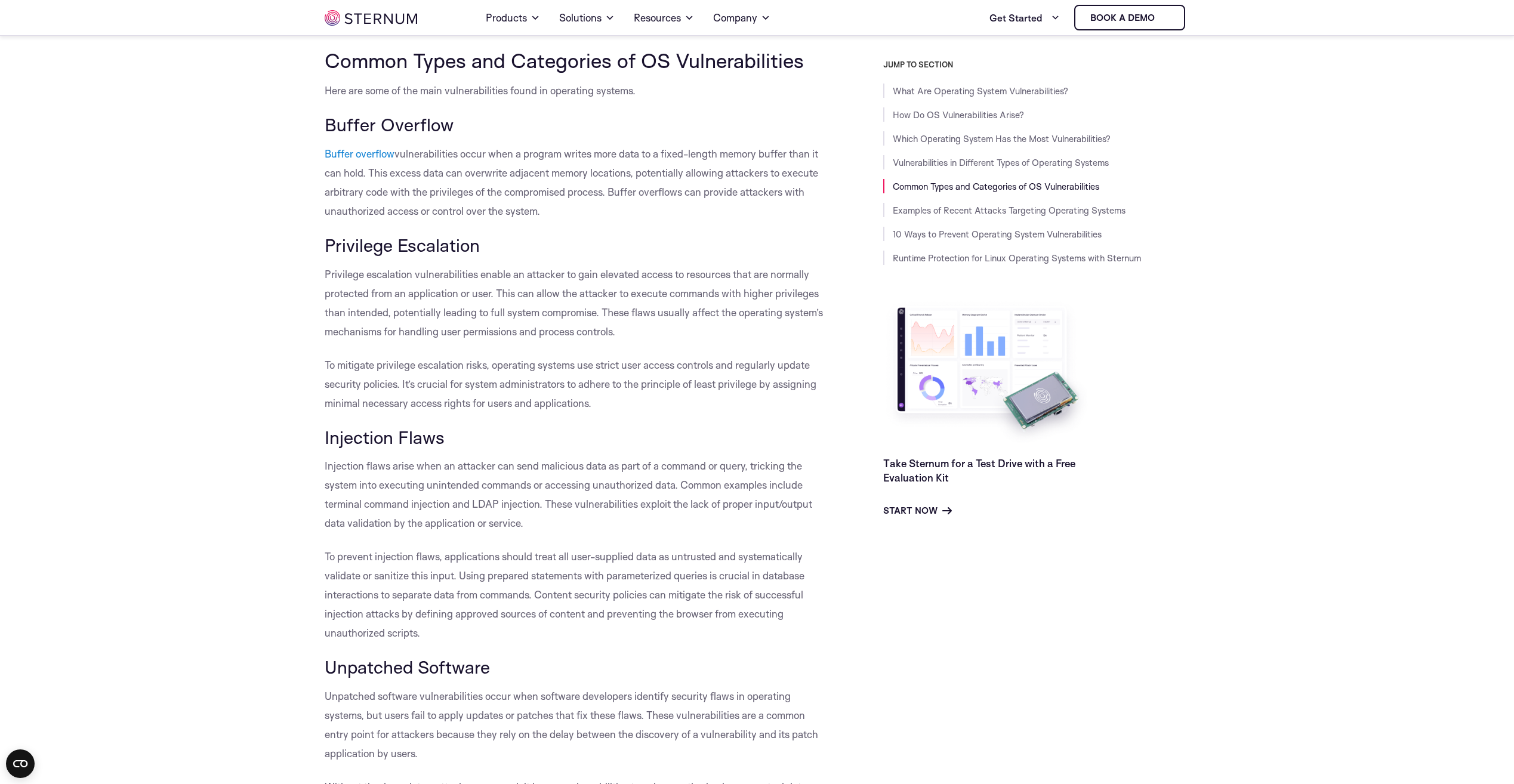
scroll to position [1902, 0]
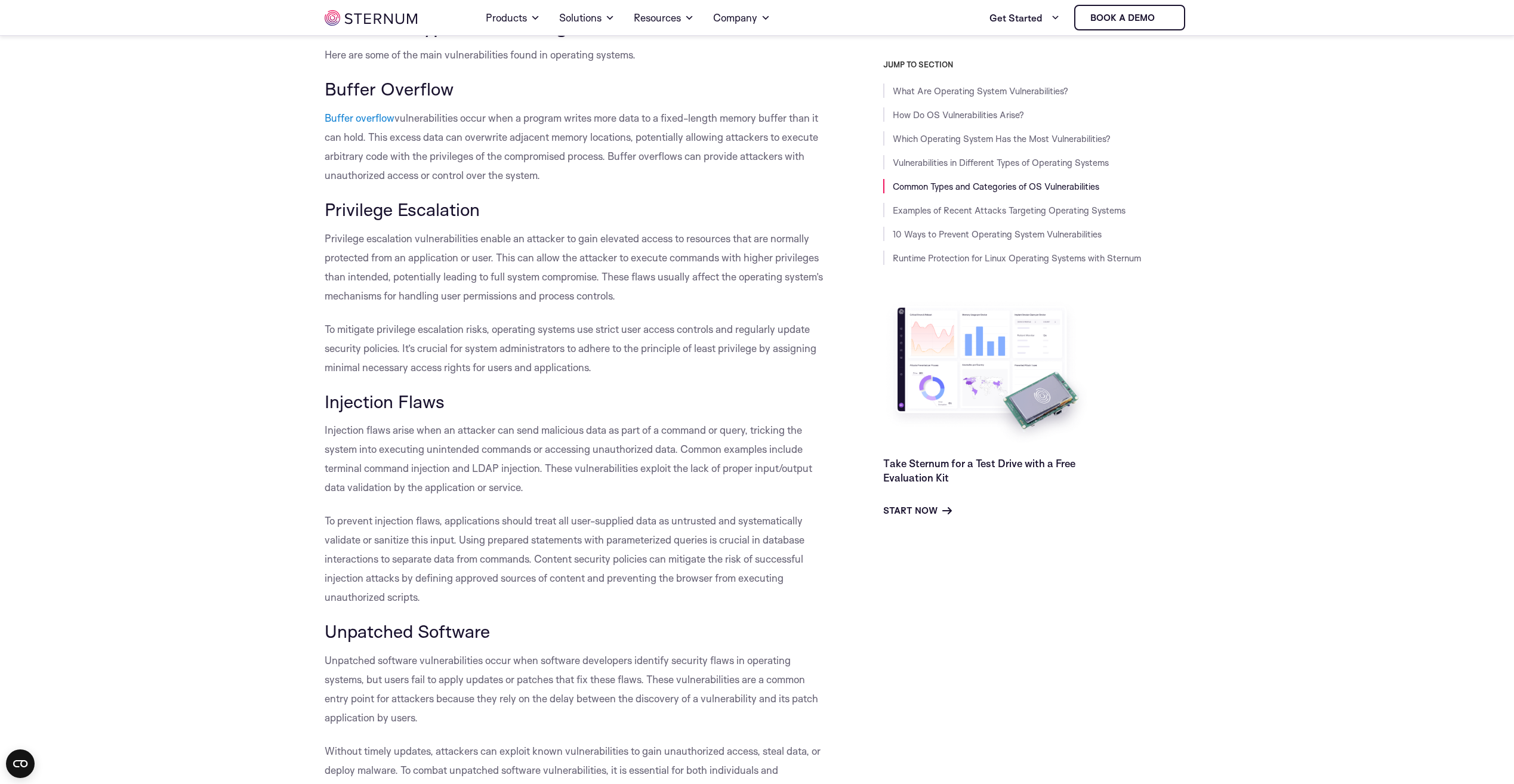
click at [410, 411] on span "Injection Flaws" at bounding box center [384, 401] width 120 height 22
click at [410, 412] on span "Injection Flaws" at bounding box center [384, 401] width 120 height 22
drag, startPoint x: 410, startPoint y: 412, endPoint x: 417, endPoint y: 392, distance: 21.2
click at [417, 374] on span "To mitigate privilege escalation risks, operating systems use strict user acces…" at bounding box center [570, 348] width 492 height 51
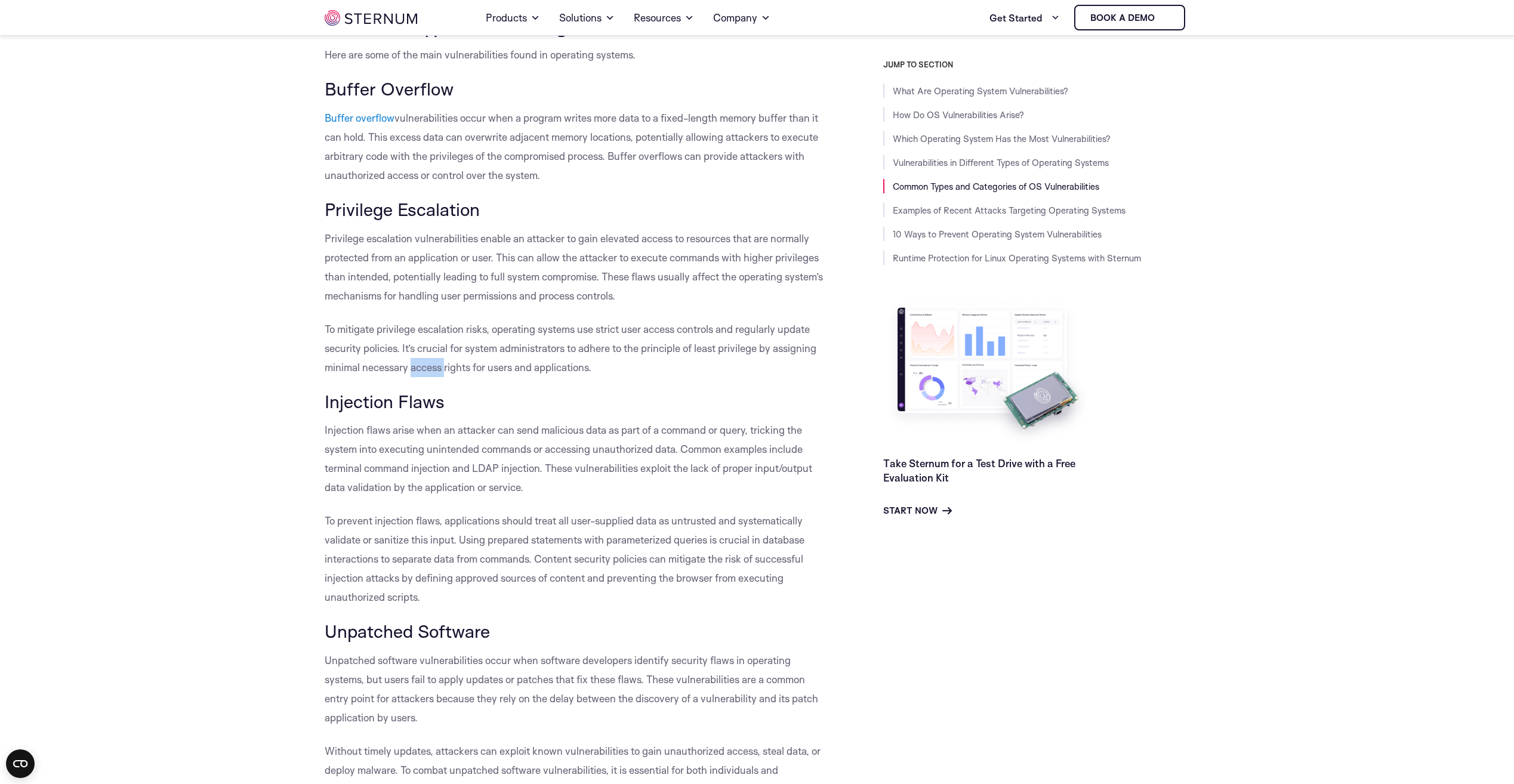
click at [417, 374] on span "To mitigate privilege escalation risks, operating systems use strict user acces…" at bounding box center [570, 348] width 492 height 51
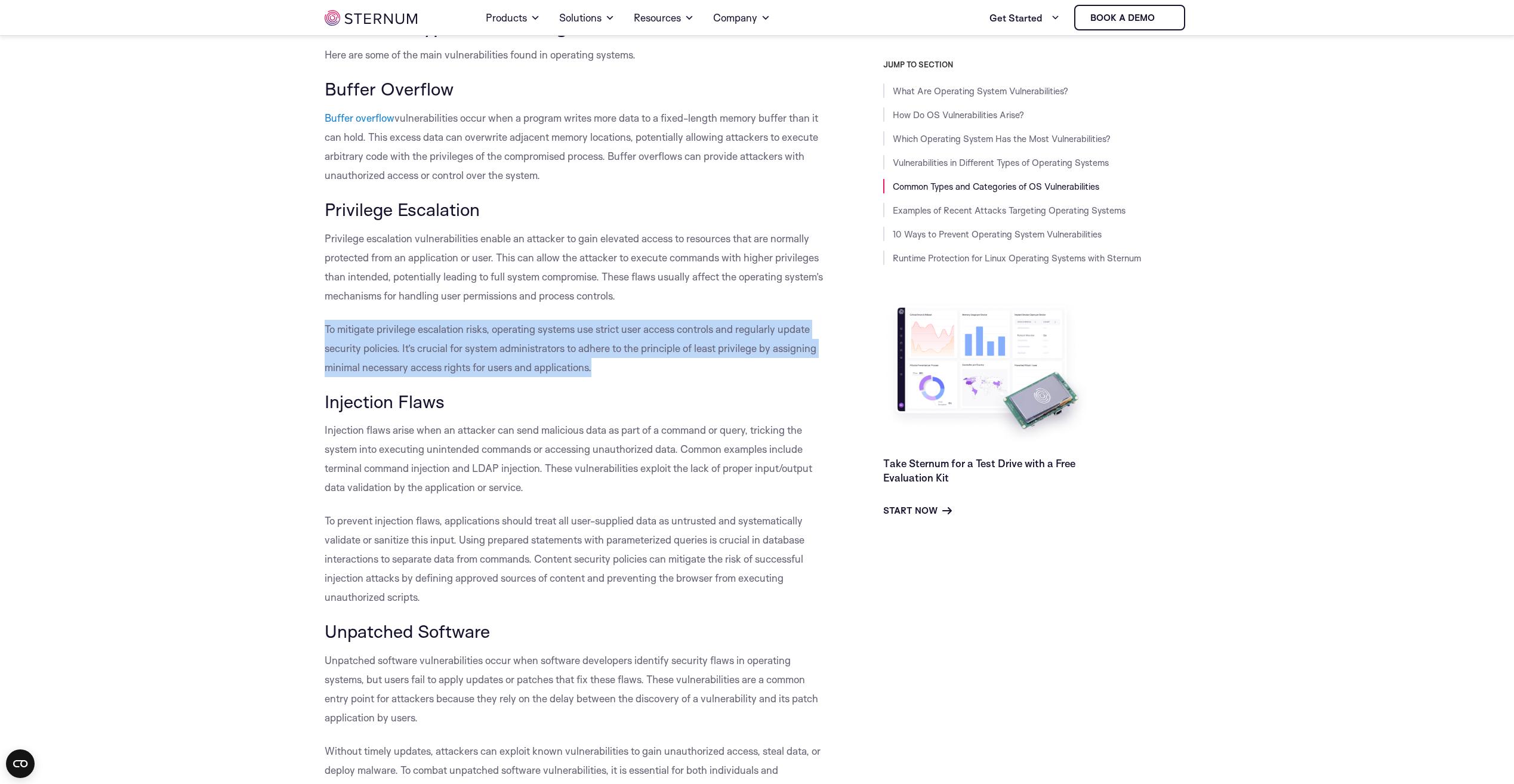
click at [417, 374] on span "To mitigate privilege escalation risks, operating systems use strict user acces…" at bounding box center [570, 348] width 492 height 51
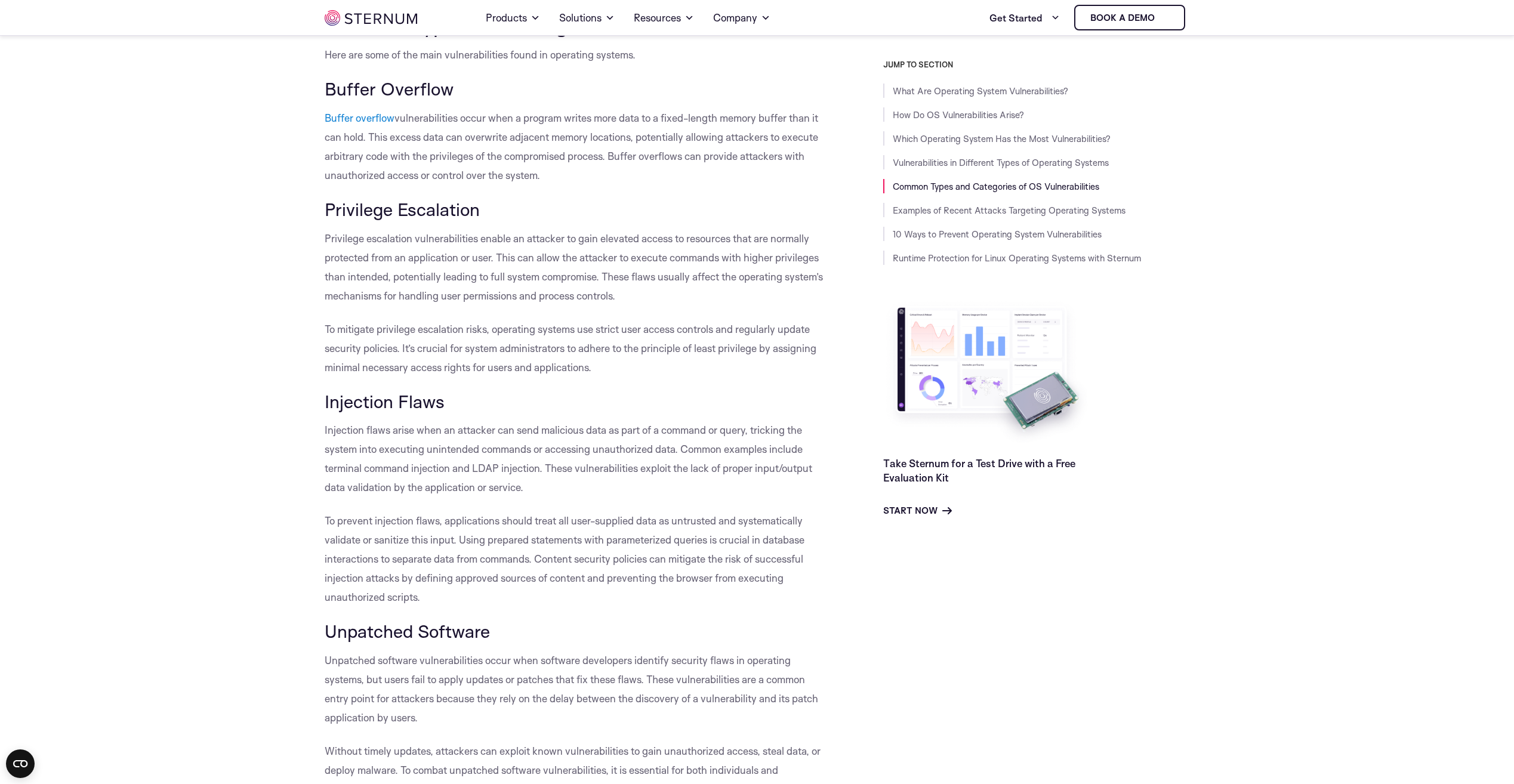
drag, startPoint x: 417, startPoint y: 392, endPoint x: 456, endPoint y: 397, distance: 39.3
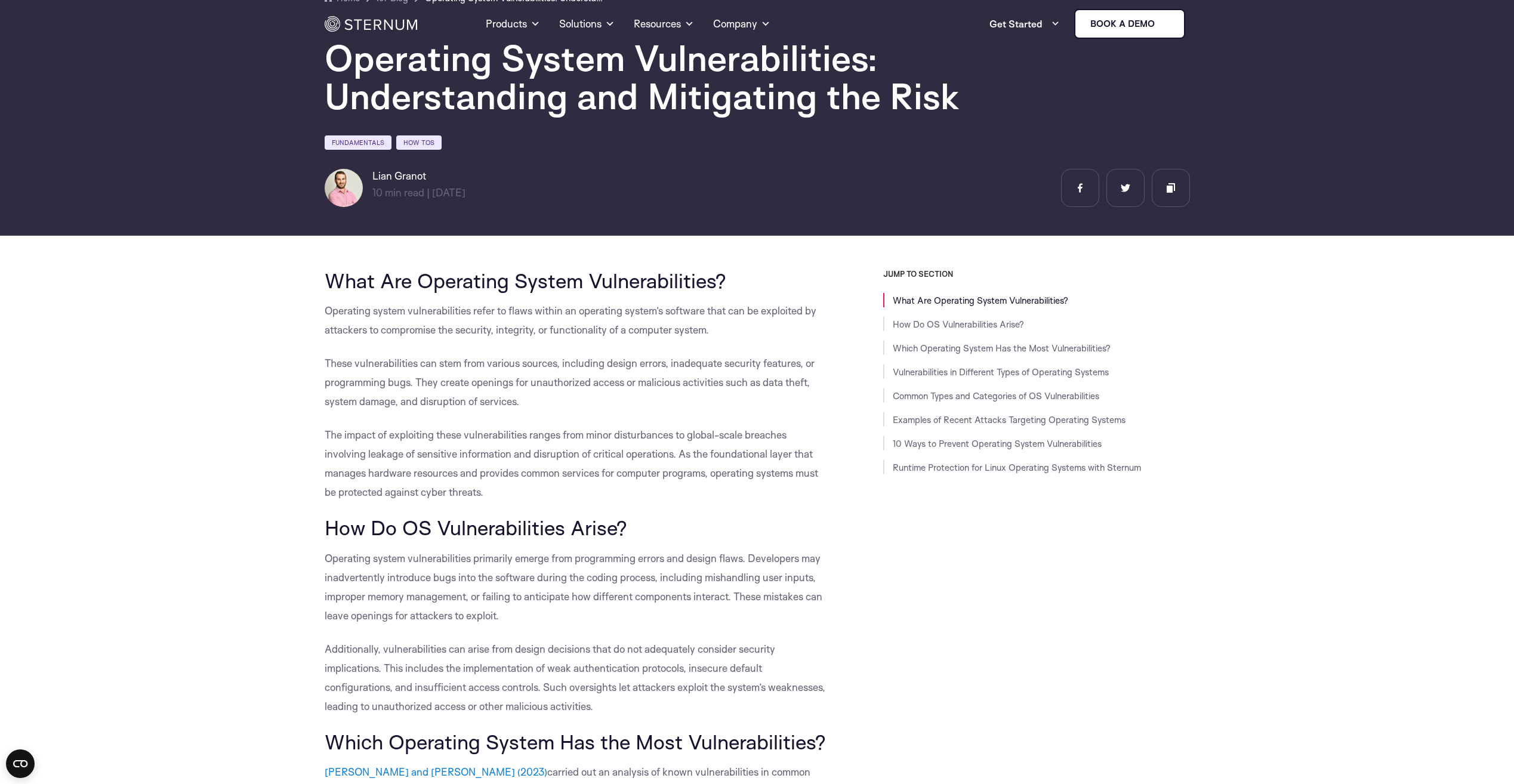
scroll to position [0, 0]
